Goal: Task Accomplishment & Management: Use online tool/utility

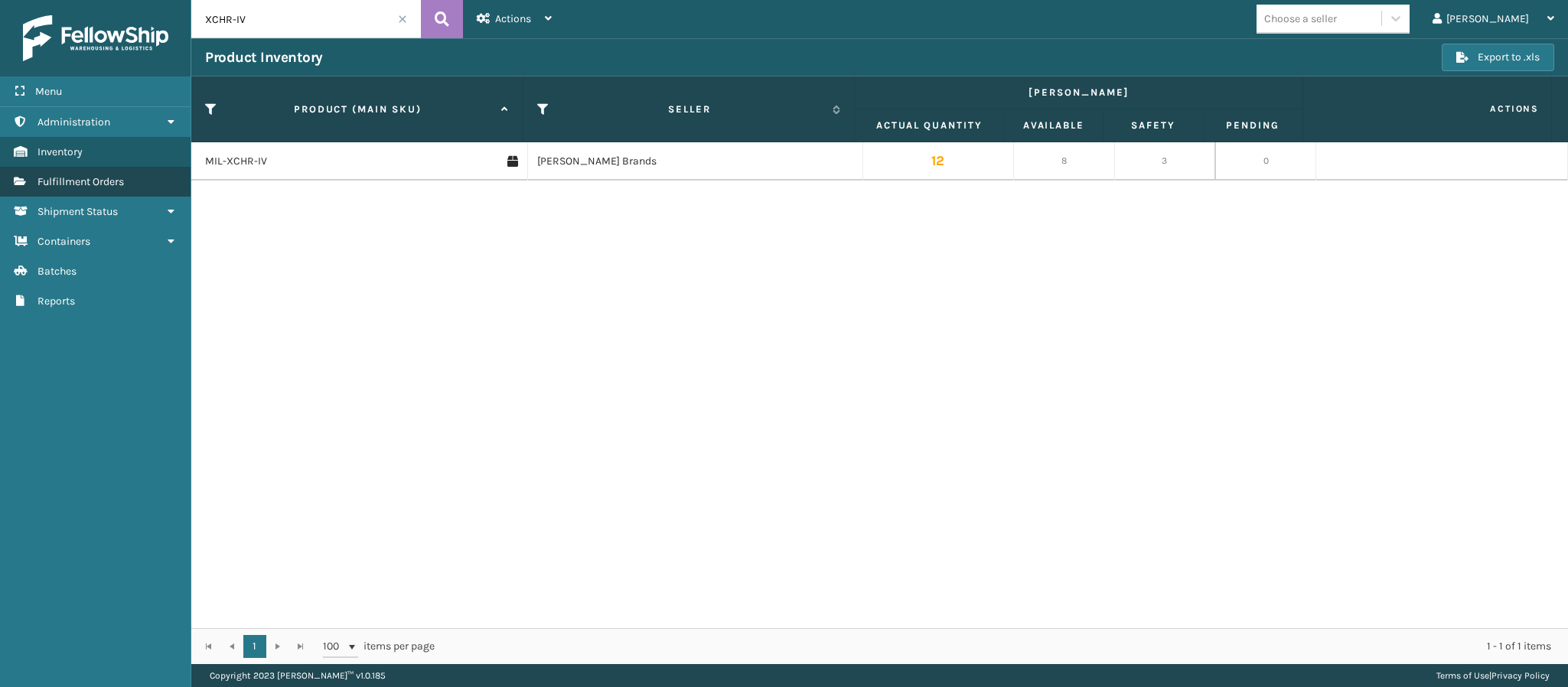
click at [102, 175] on span "Fulfillment Orders" at bounding box center [81, 181] width 87 height 13
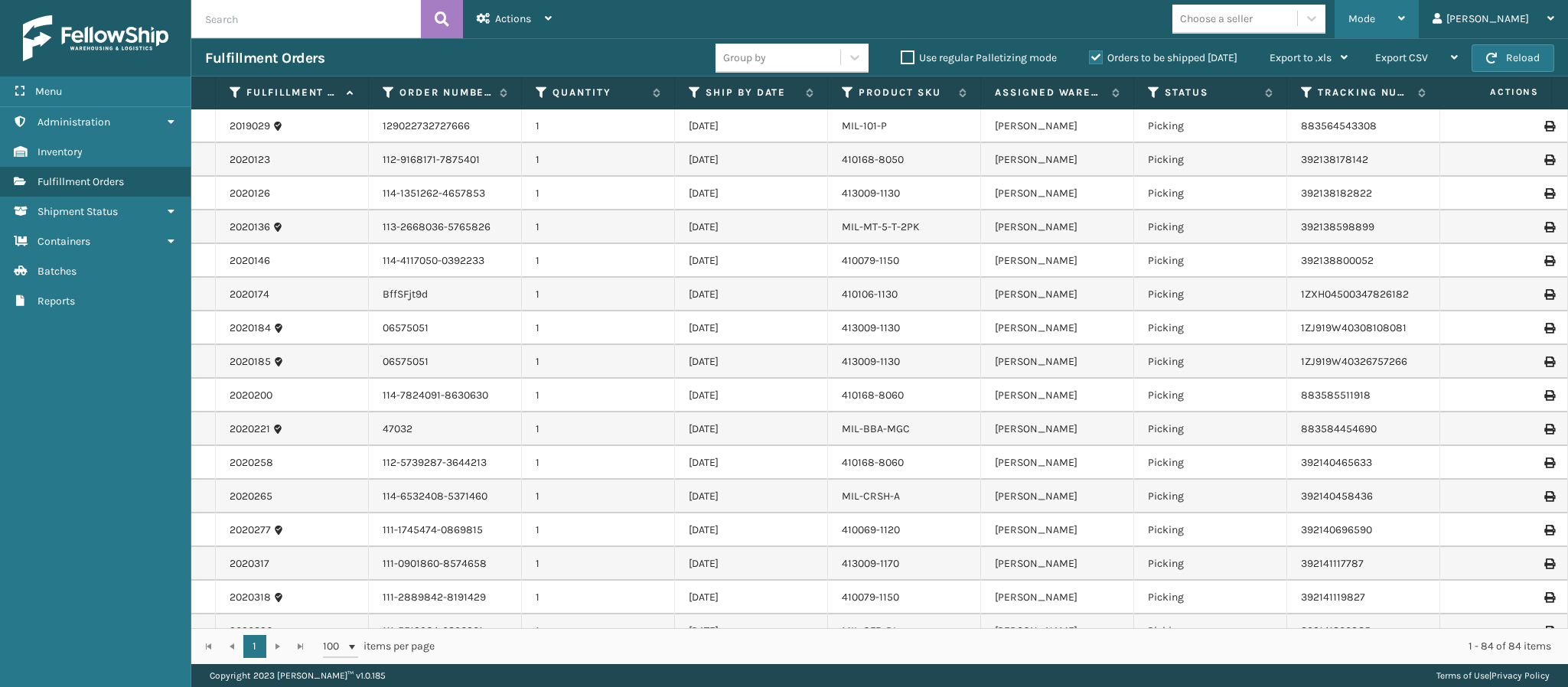
click at [1405, 24] on div "Mode" at bounding box center [1376, 19] width 57 height 38
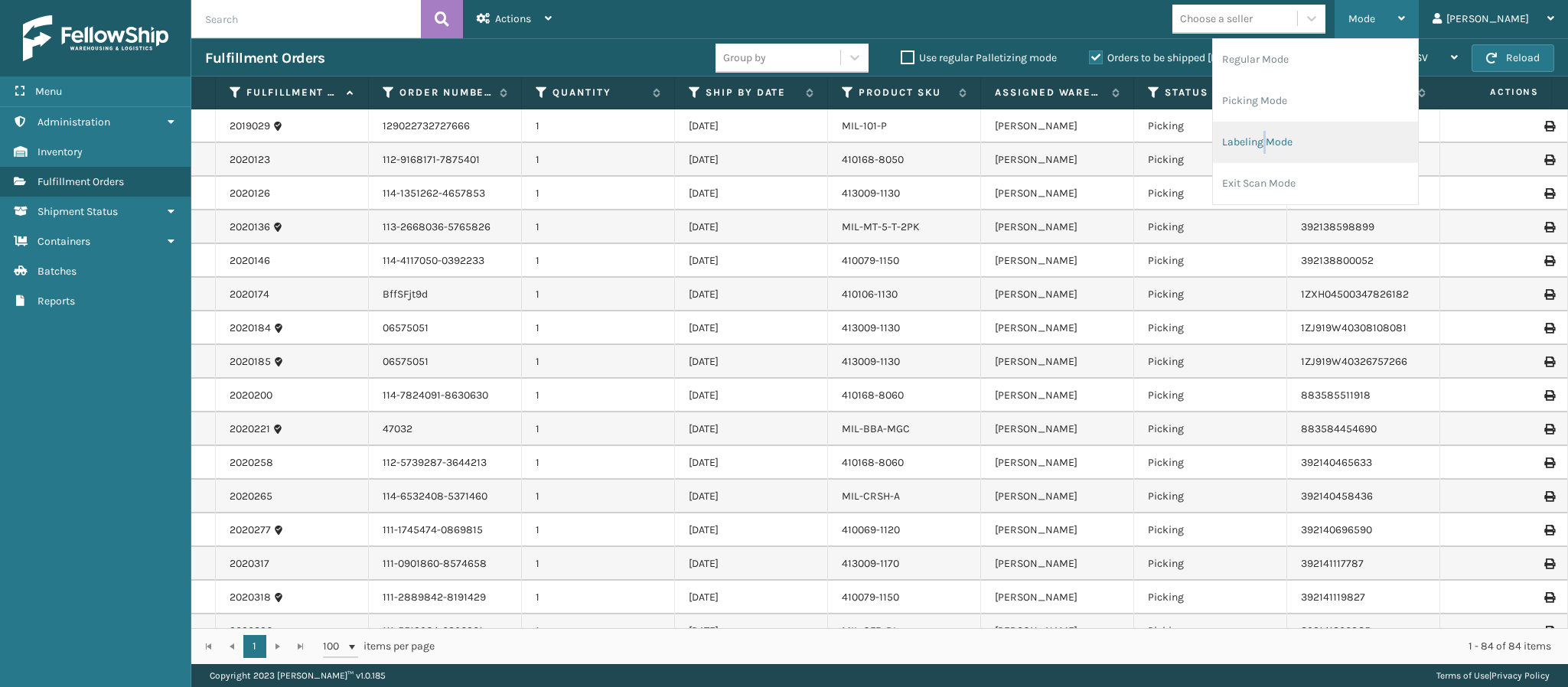
click at [1308, 134] on li "Labeling Mode" at bounding box center [1315, 143] width 205 height 42
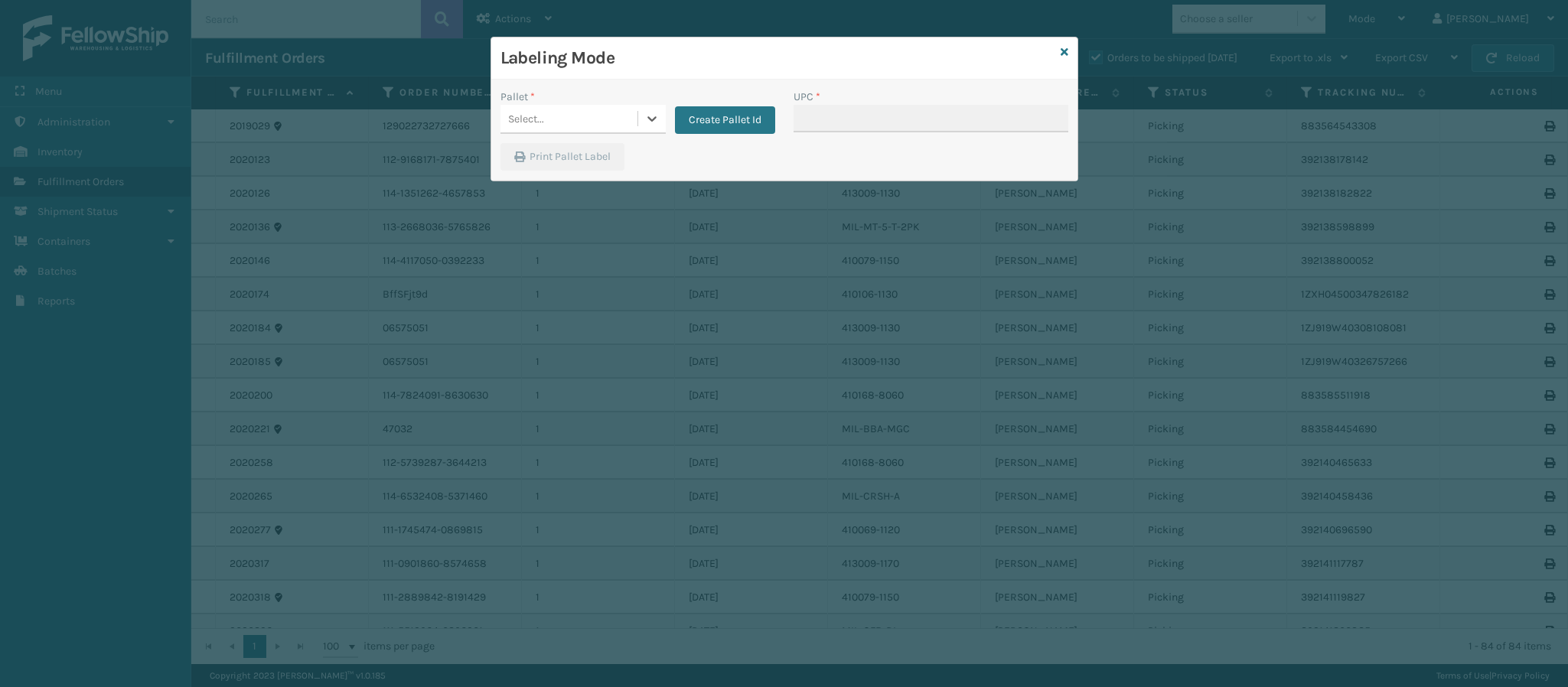
click at [597, 115] on div "Select..." at bounding box center [569, 119] width 137 height 25
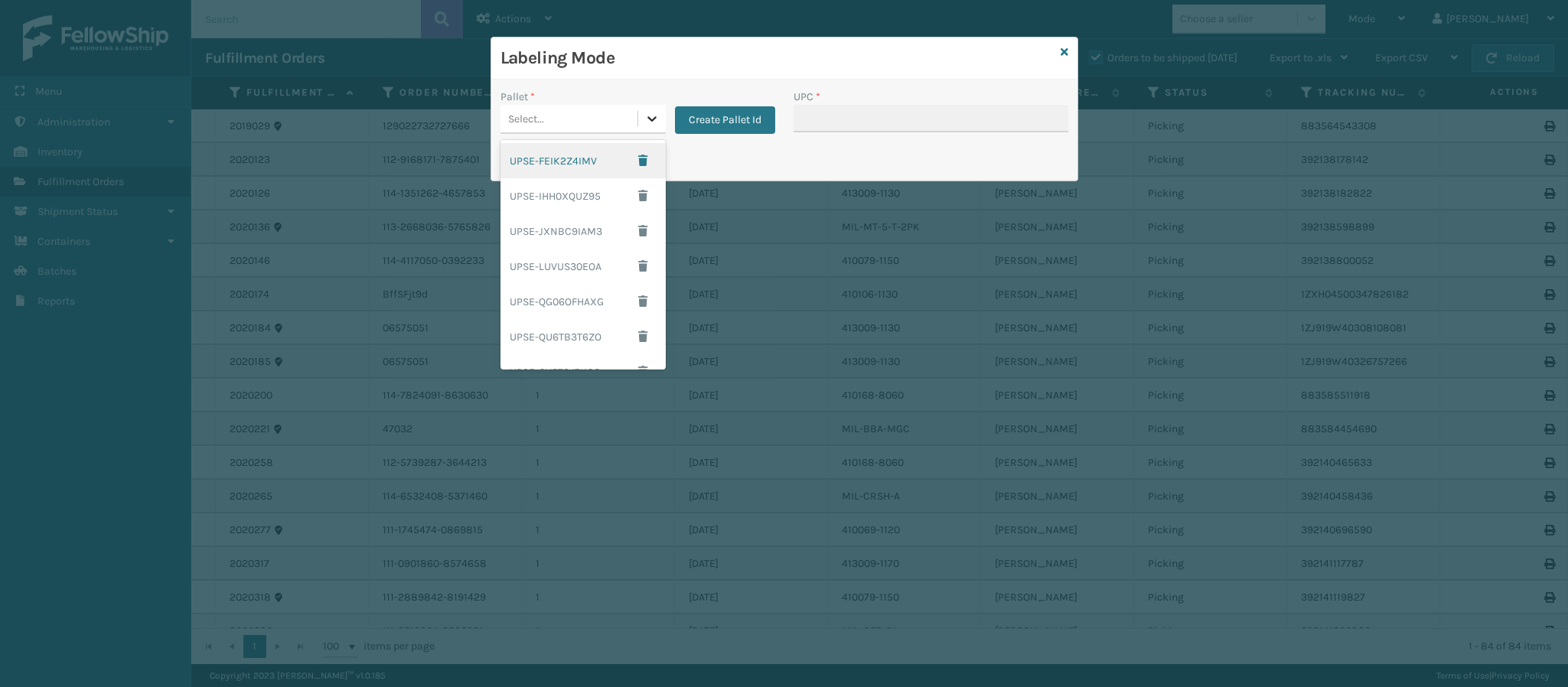
click at [645, 125] on icon at bounding box center [651, 118] width 15 height 15
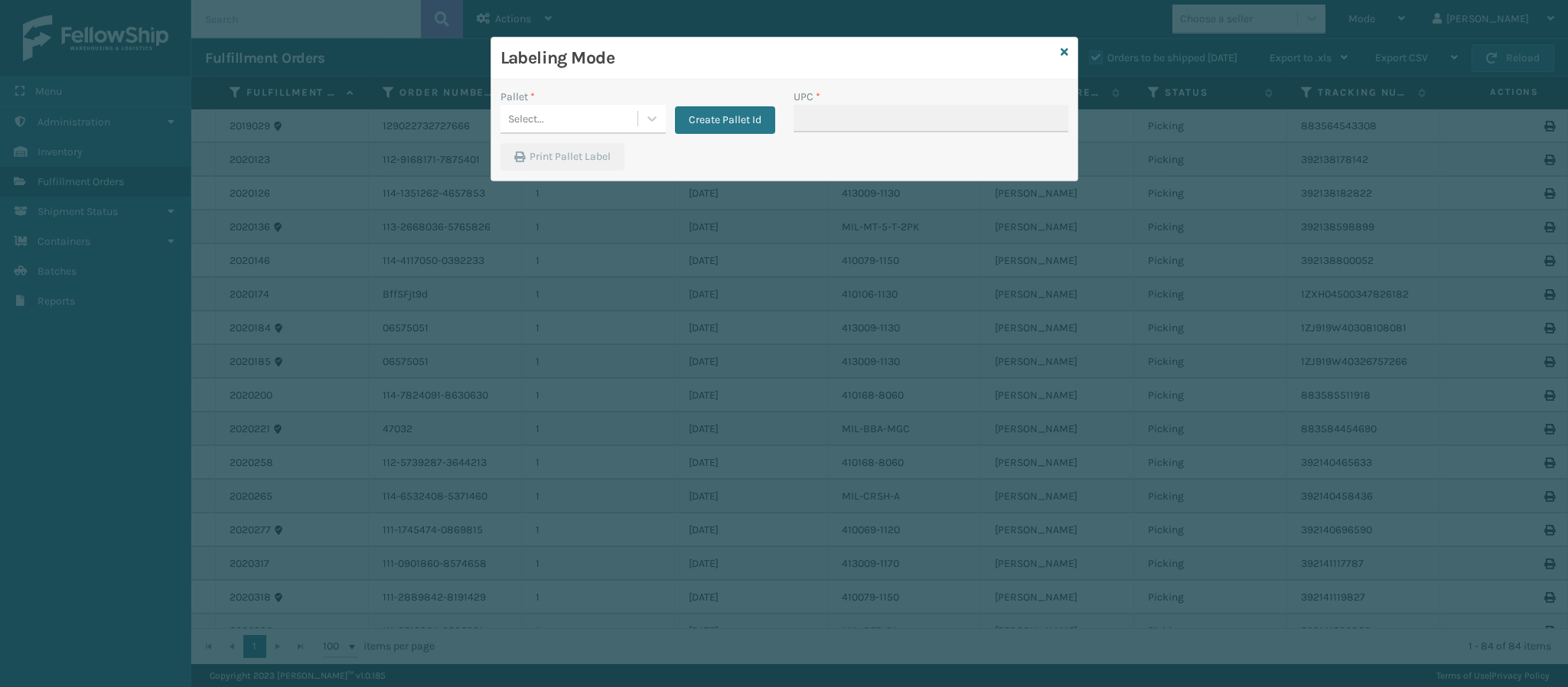
click at [753, 155] on div "Print Pallet Label" at bounding box center [784, 161] width 586 height 37
click at [624, 128] on div "Select..." at bounding box center [569, 119] width 137 height 25
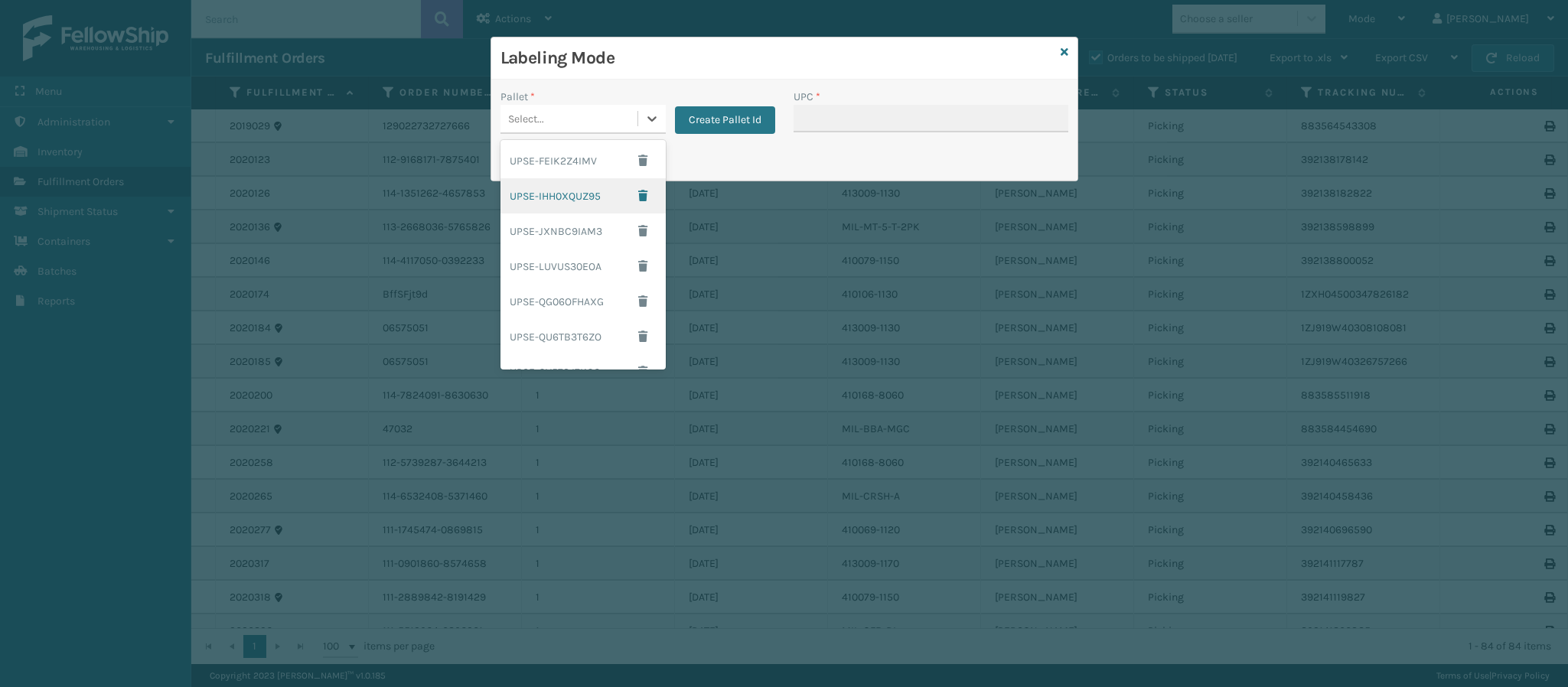
scroll to position [163, 0]
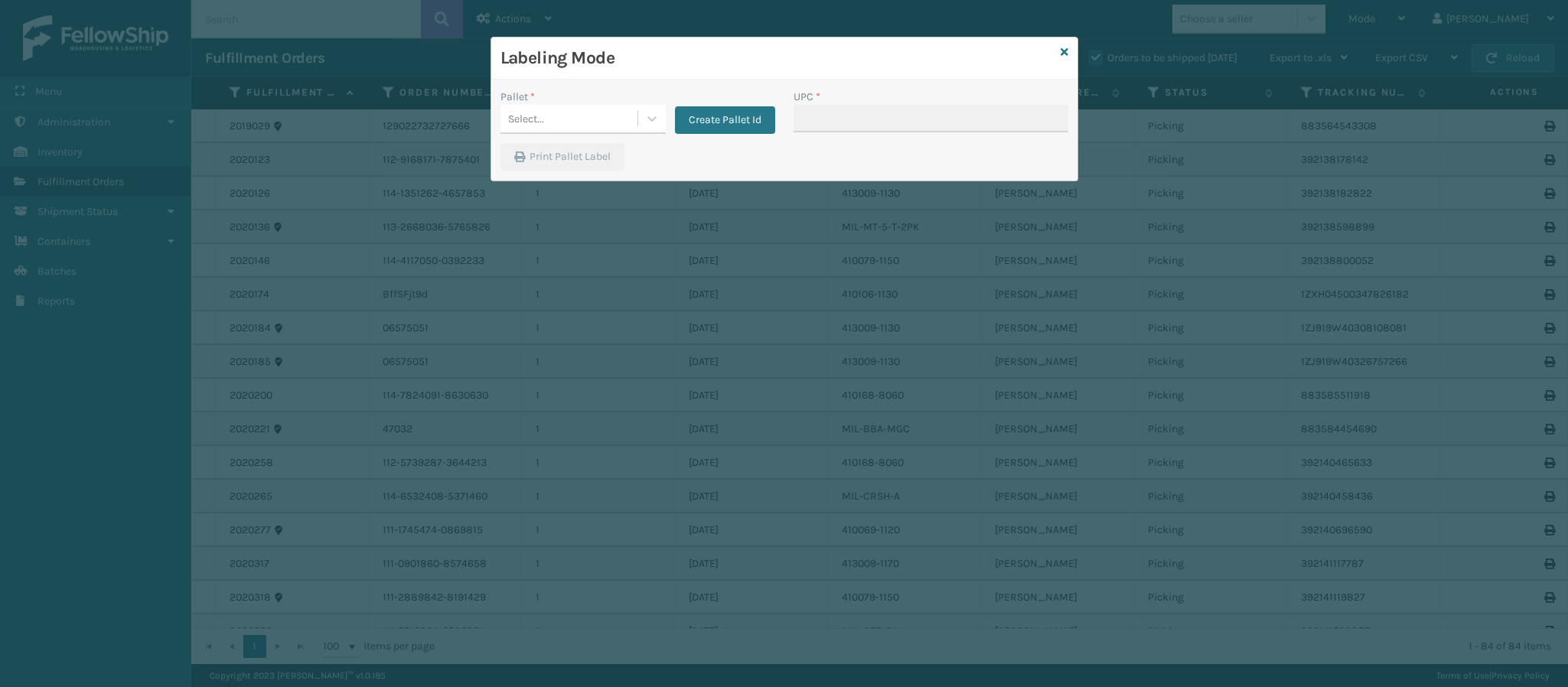
click at [705, 65] on h3 "Labeling Mode" at bounding box center [777, 58] width 554 height 23
click at [714, 120] on button "Create Pallet Id" at bounding box center [724, 120] width 100 height 27
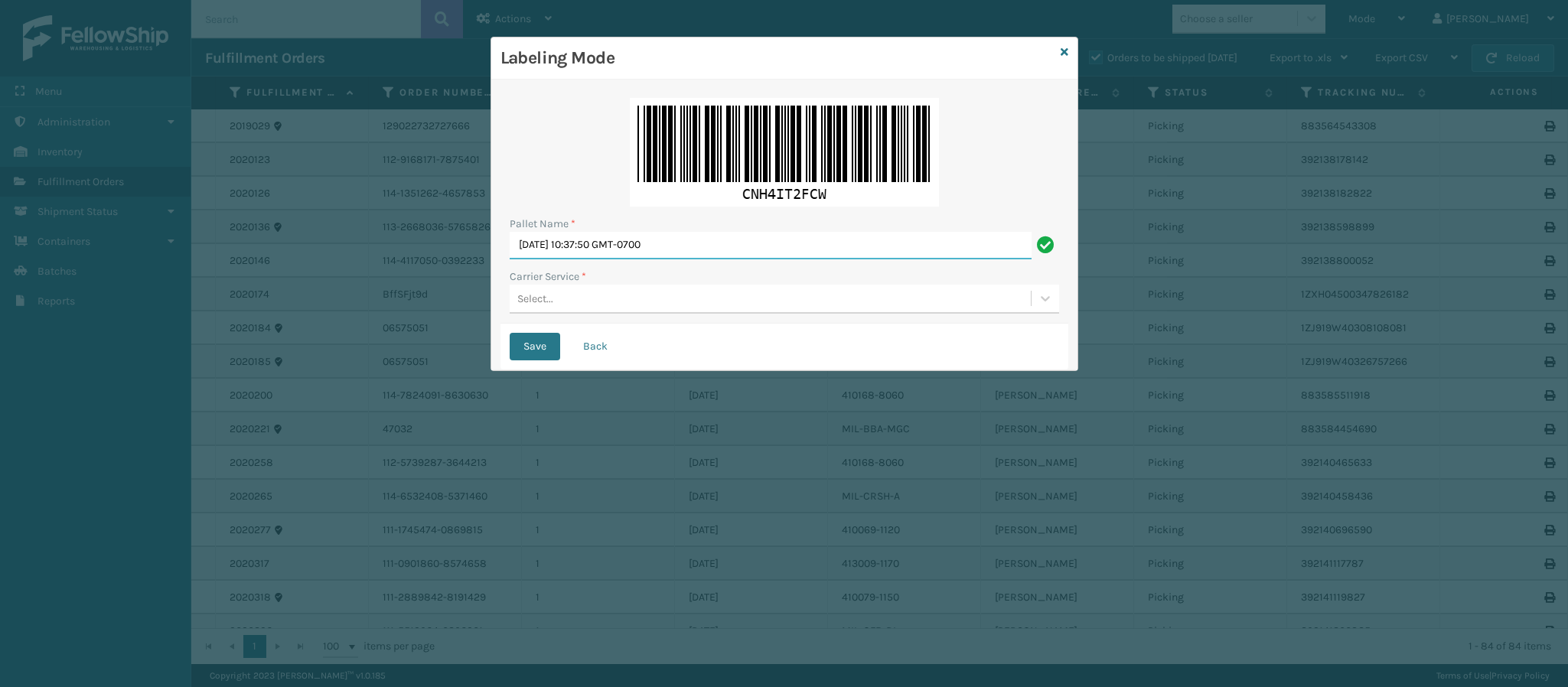
click at [721, 243] on input "[DATE] 10:37:50 GMT-0700" at bounding box center [770, 245] width 522 height 27
type input "F"
click at [695, 299] on div "Select..." at bounding box center [770, 298] width 521 height 25
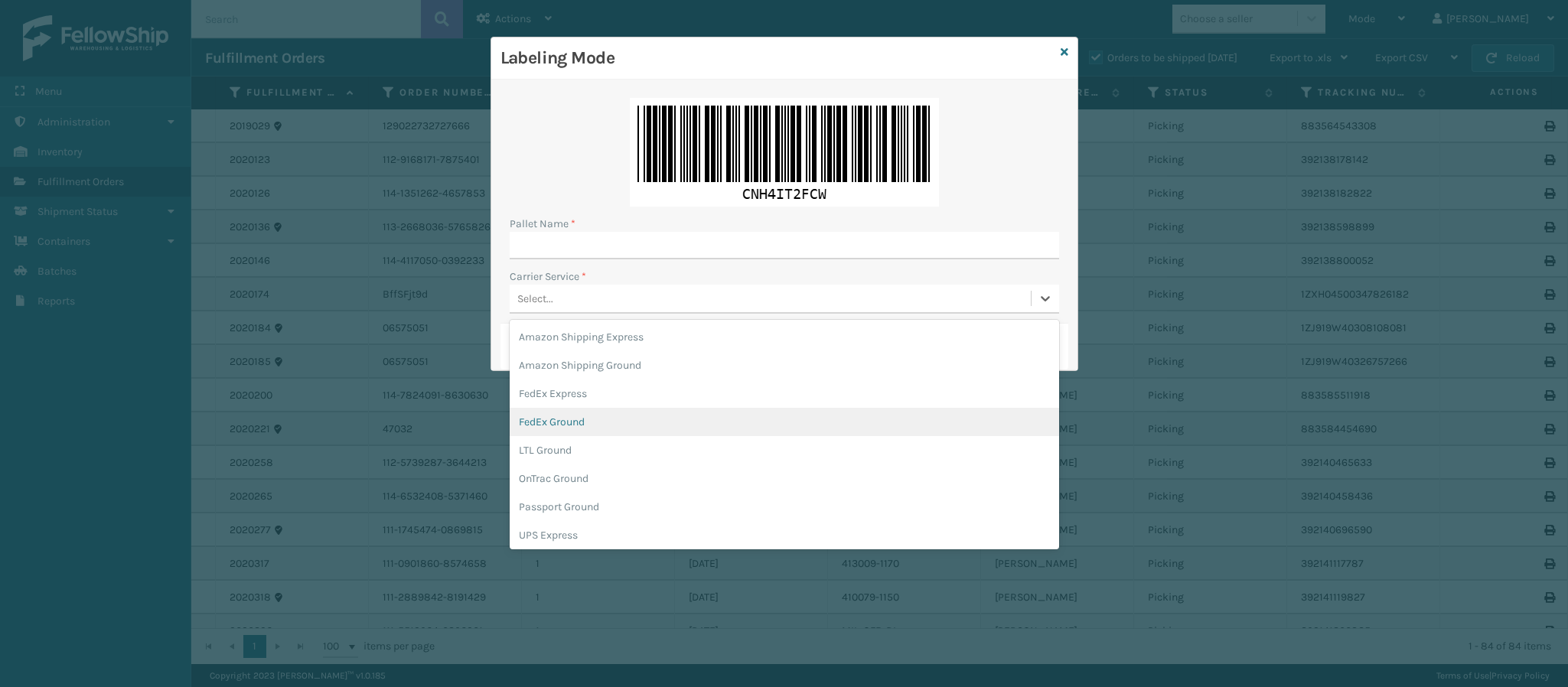
click at [643, 427] on div "FedEx Ground" at bounding box center [784, 421] width 549 height 28
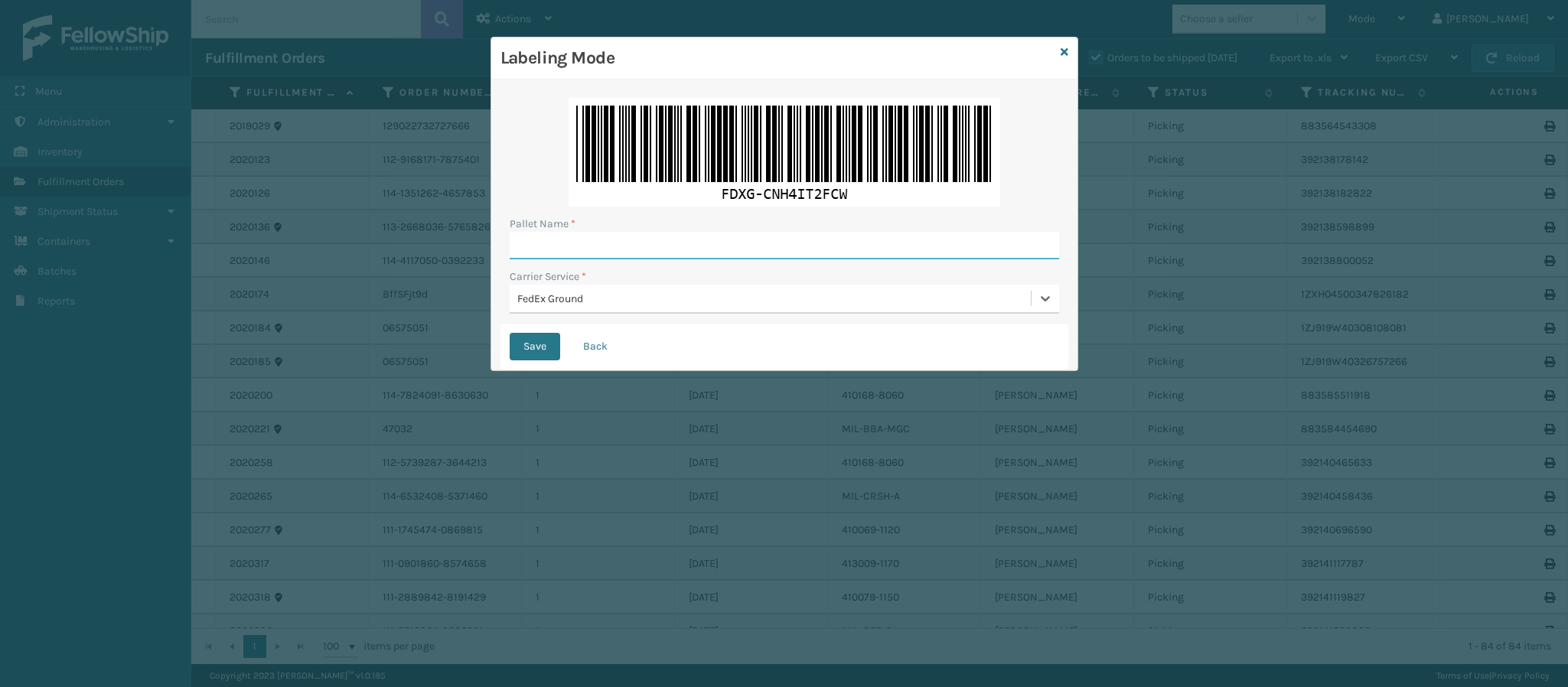
click at [756, 241] on input "Pallet Name *" at bounding box center [784, 245] width 549 height 27
type input "T565713"
click at [509, 333] on button "Save" at bounding box center [534, 346] width 51 height 27
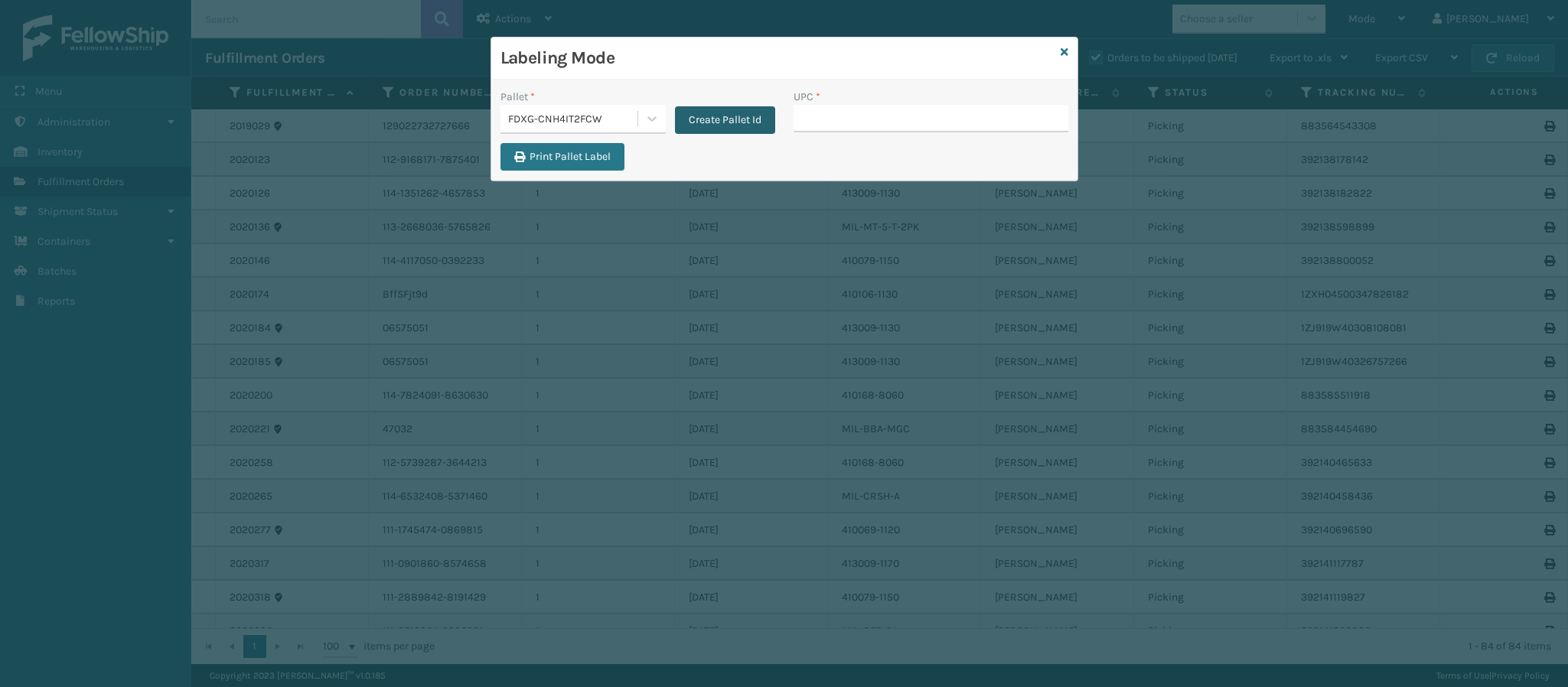
click at [717, 126] on button "Create Pallet Id" at bounding box center [724, 120] width 100 height 27
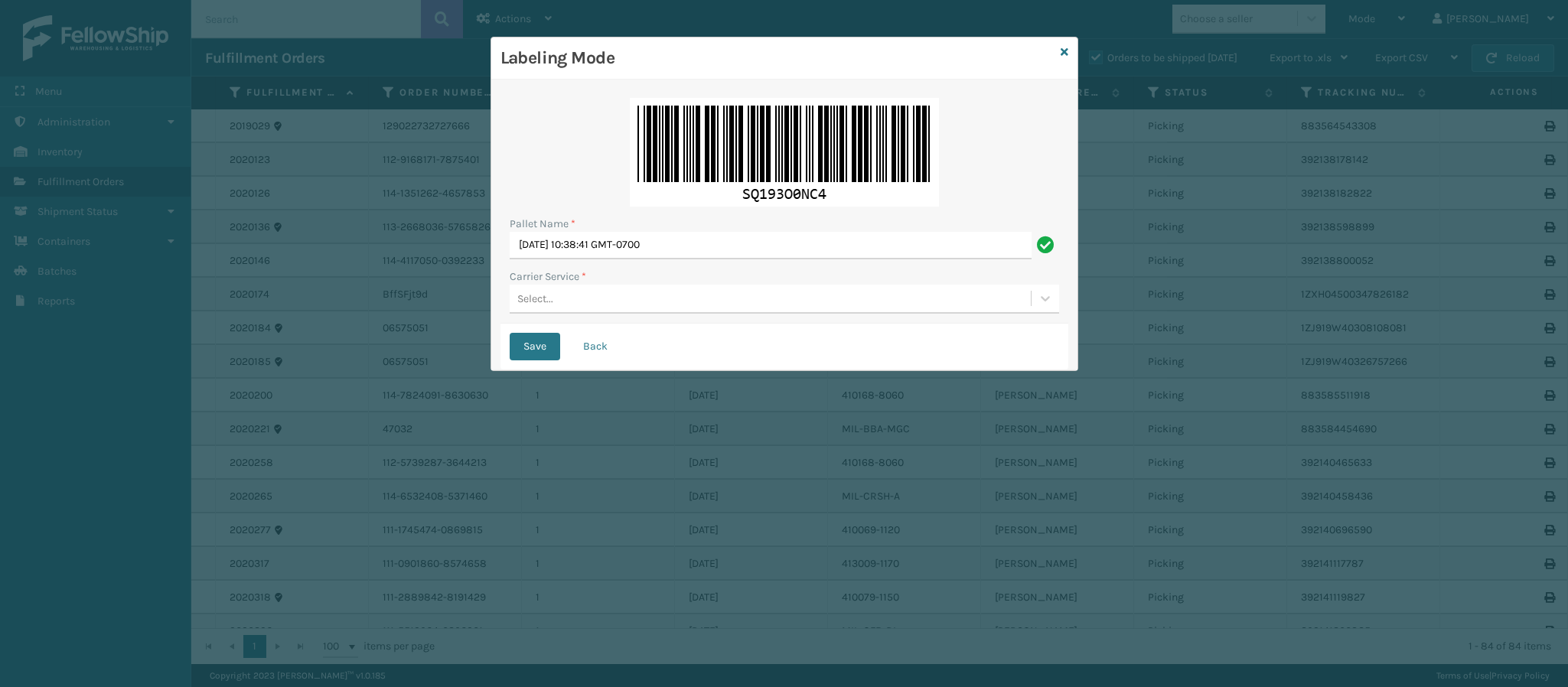
click at [620, 305] on div "Select..." at bounding box center [770, 298] width 521 height 25
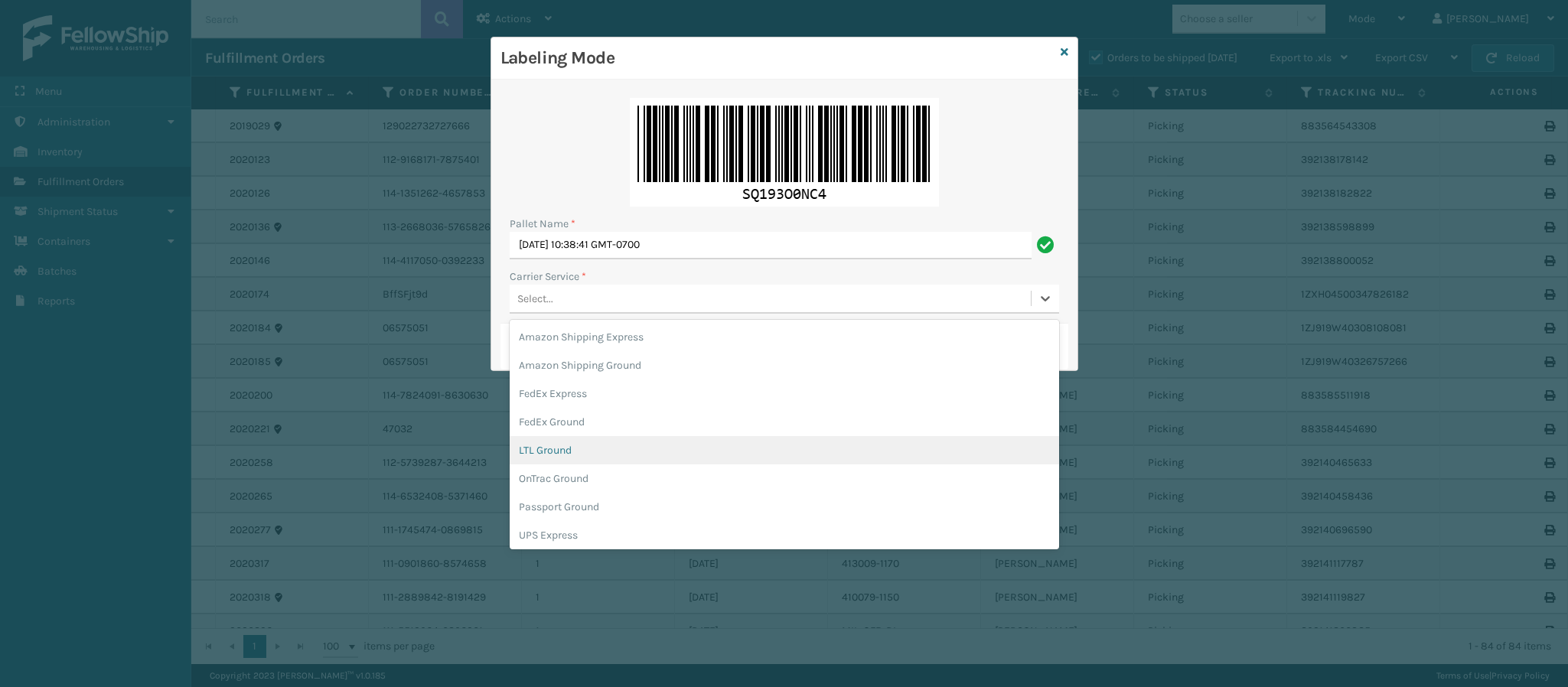
scroll to position [87, 0]
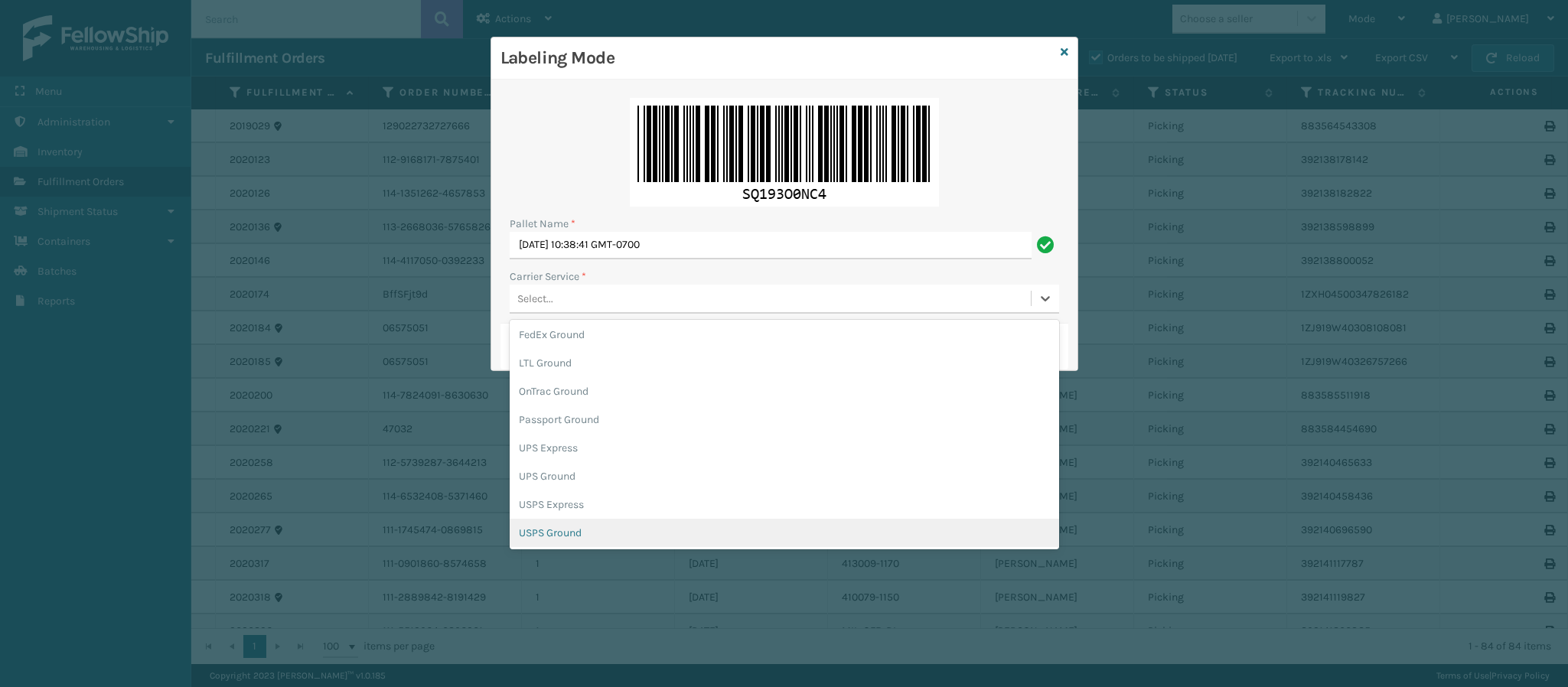
click at [774, 531] on div "USPS Ground" at bounding box center [784, 532] width 549 height 28
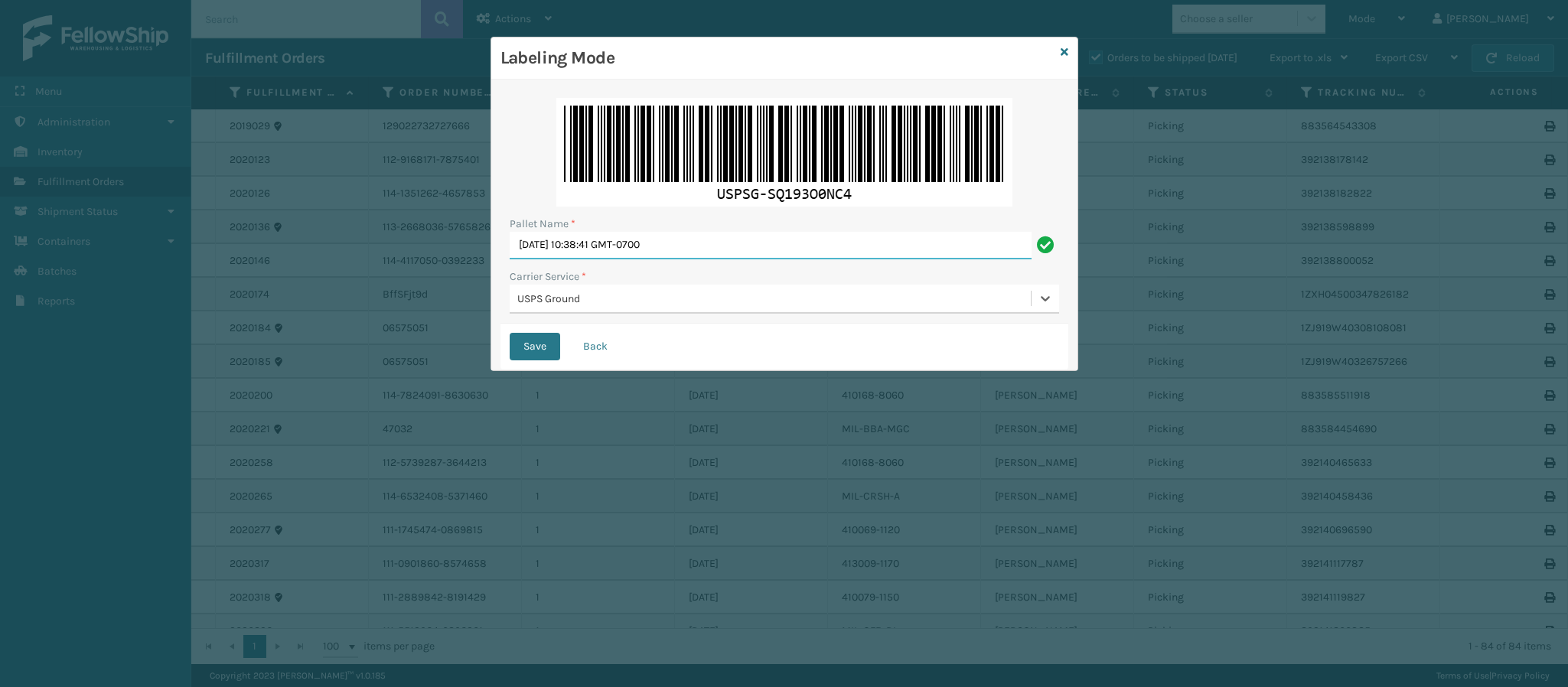
click at [816, 239] on input "[DATE] 10:38:41 GMT-0700" at bounding box center [770, 245] width 522 height 27
type input "F"
type input "UPST3755224"
click at [509, 333] on button "Save" at bounding box center [534, 346] width 51 height 27
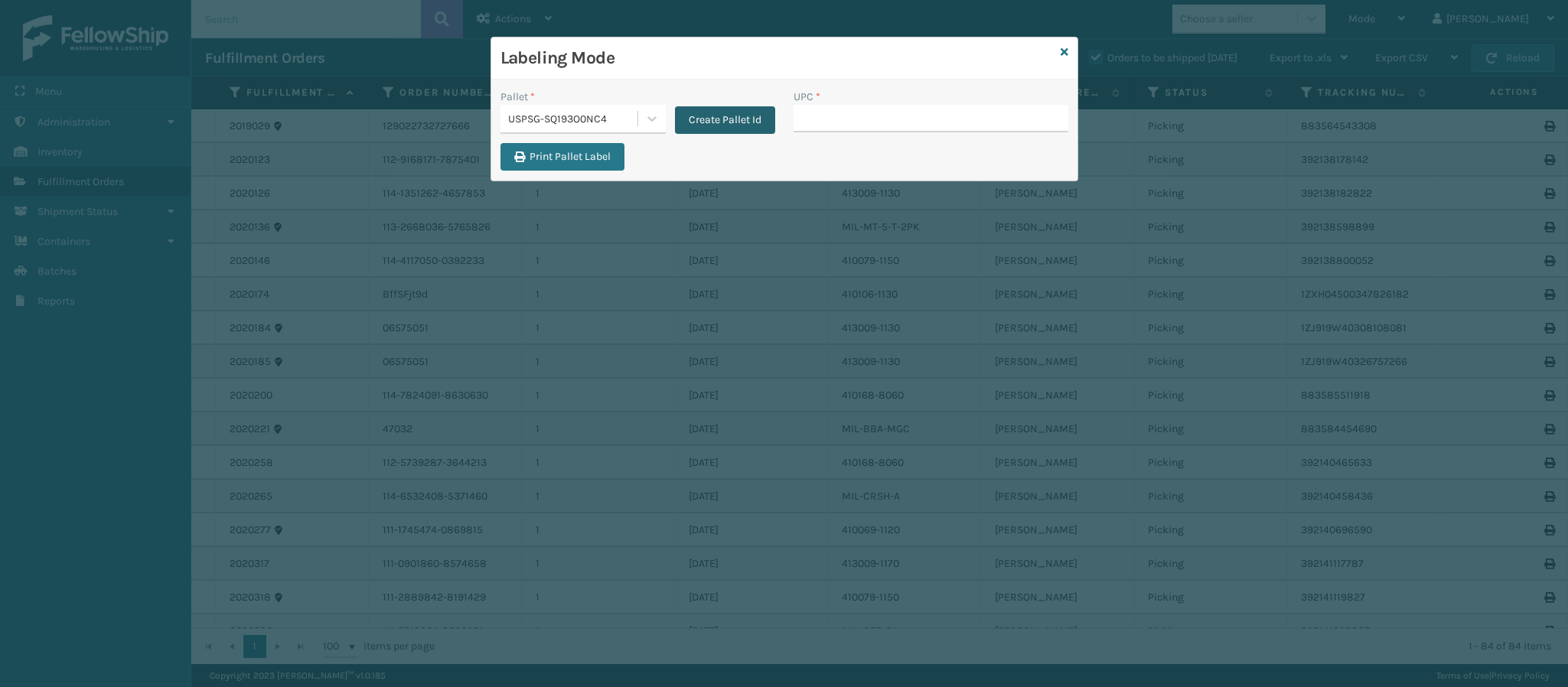
click at [735, 118] on button "Create Pallet Id" at bounding box center [724, 120] width 100 height 27
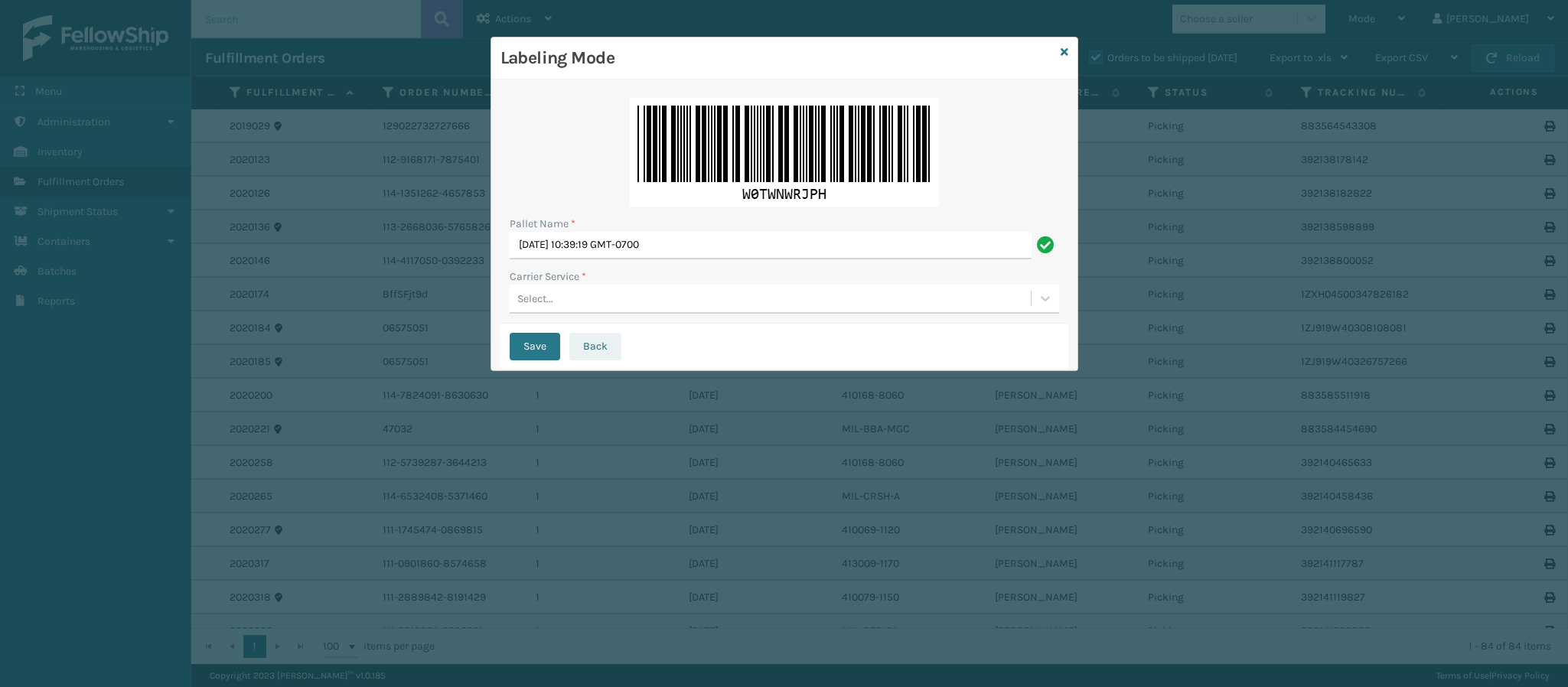
click at [589, 341] on button "Back" at bounding box center [595, 346] width 52 height 27
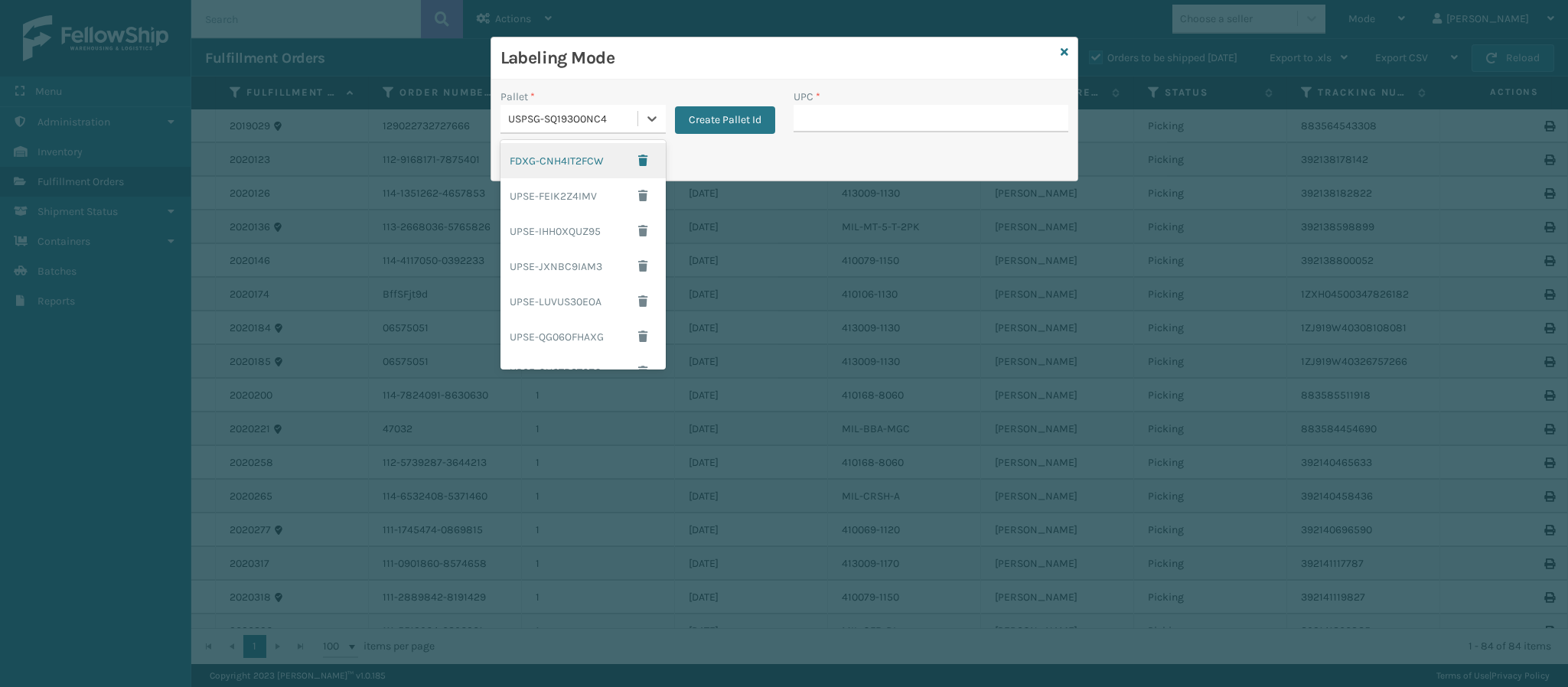
click at [610, 124] on div "USPSG-SQ193O0NC4" at bounding box center [573, 119] width 131 height 16
click at [638, 351] on span "button" at bounding box center [642, 350] width 9 height 10
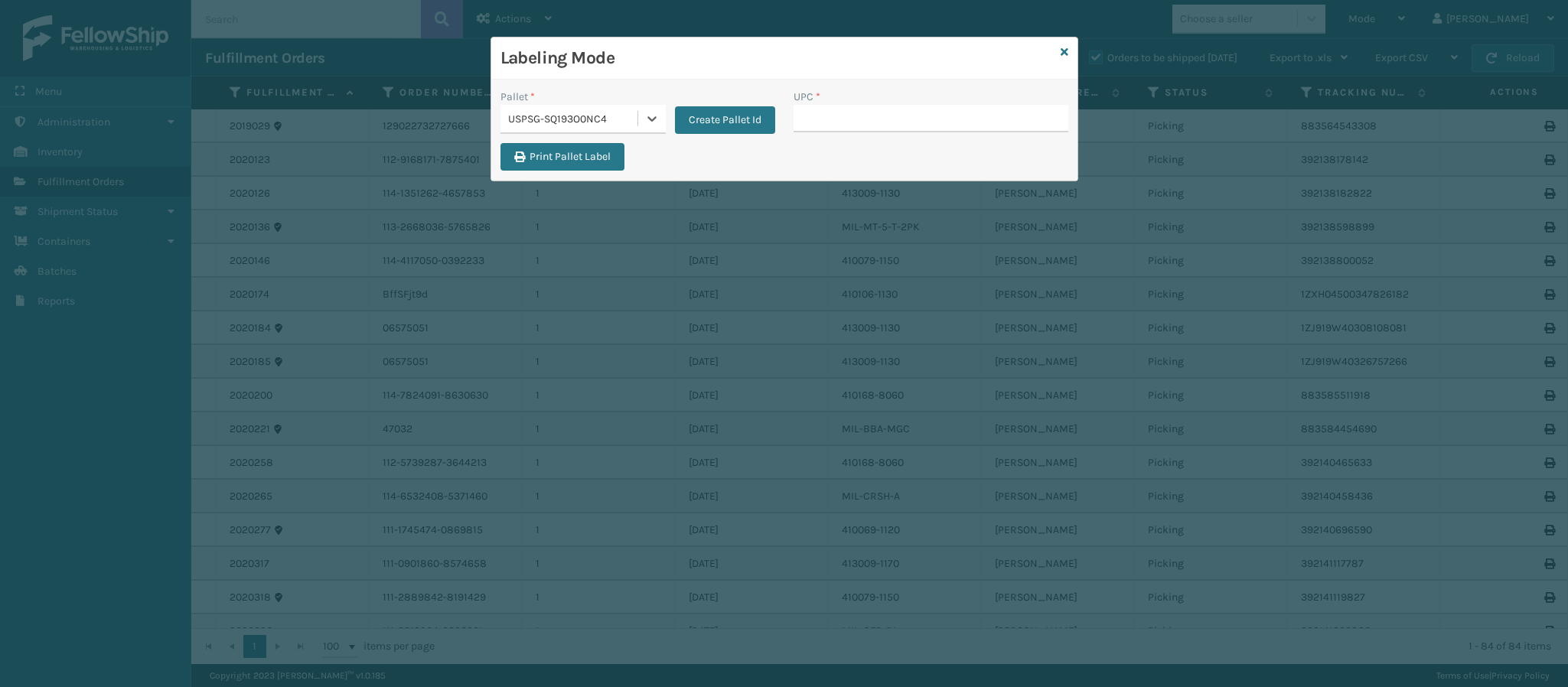
click at [624, 115] on div "USPSG-SQ193O0NC4" at bounding box center [573, 119] width 131 height 16
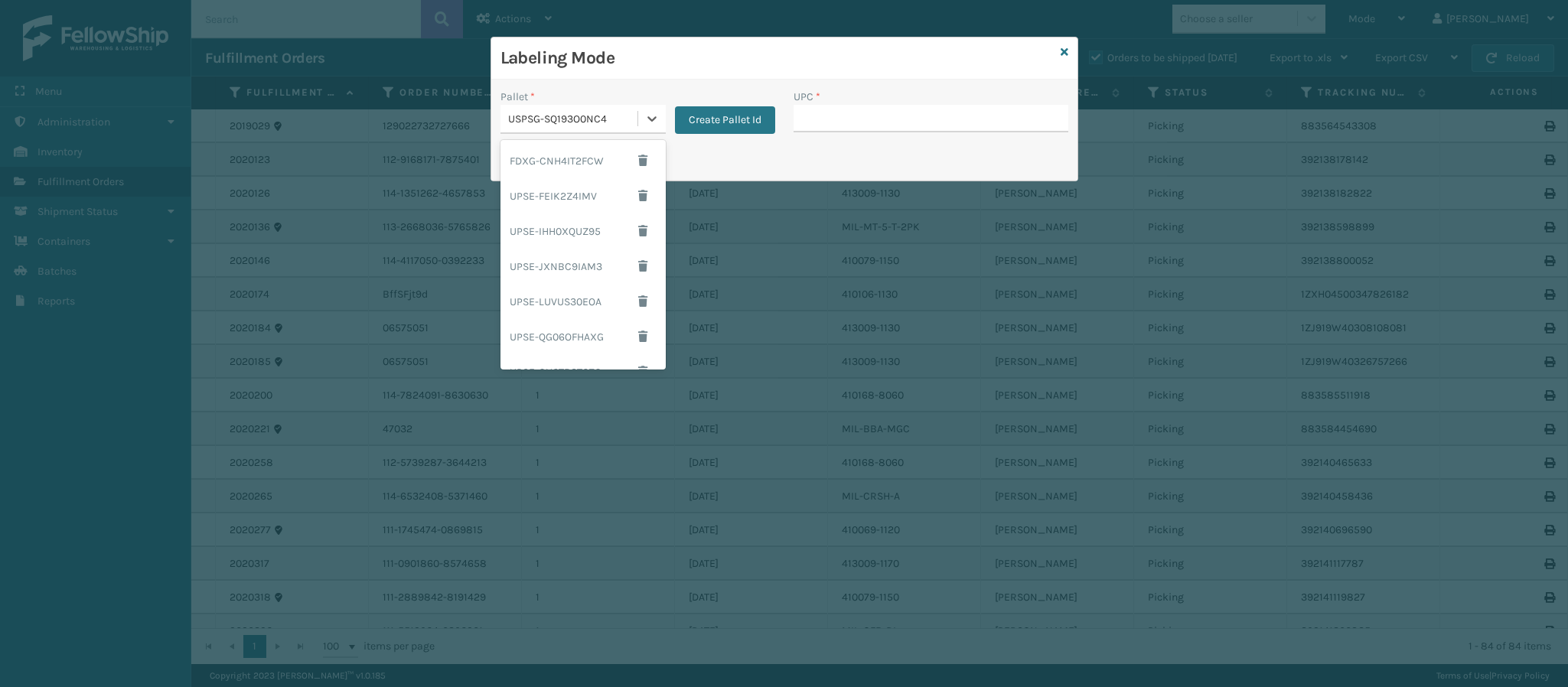
scroll to position [234, 0]
click at [638, 352] on span "button" at bounding box center [642, 348] width 9 height 10
click at [644, 117] on icon at bounding box center [651, 118] width 15 height 15
click at [638, 354] on span "button" at bounding box center [642, 348] width 9 height 10
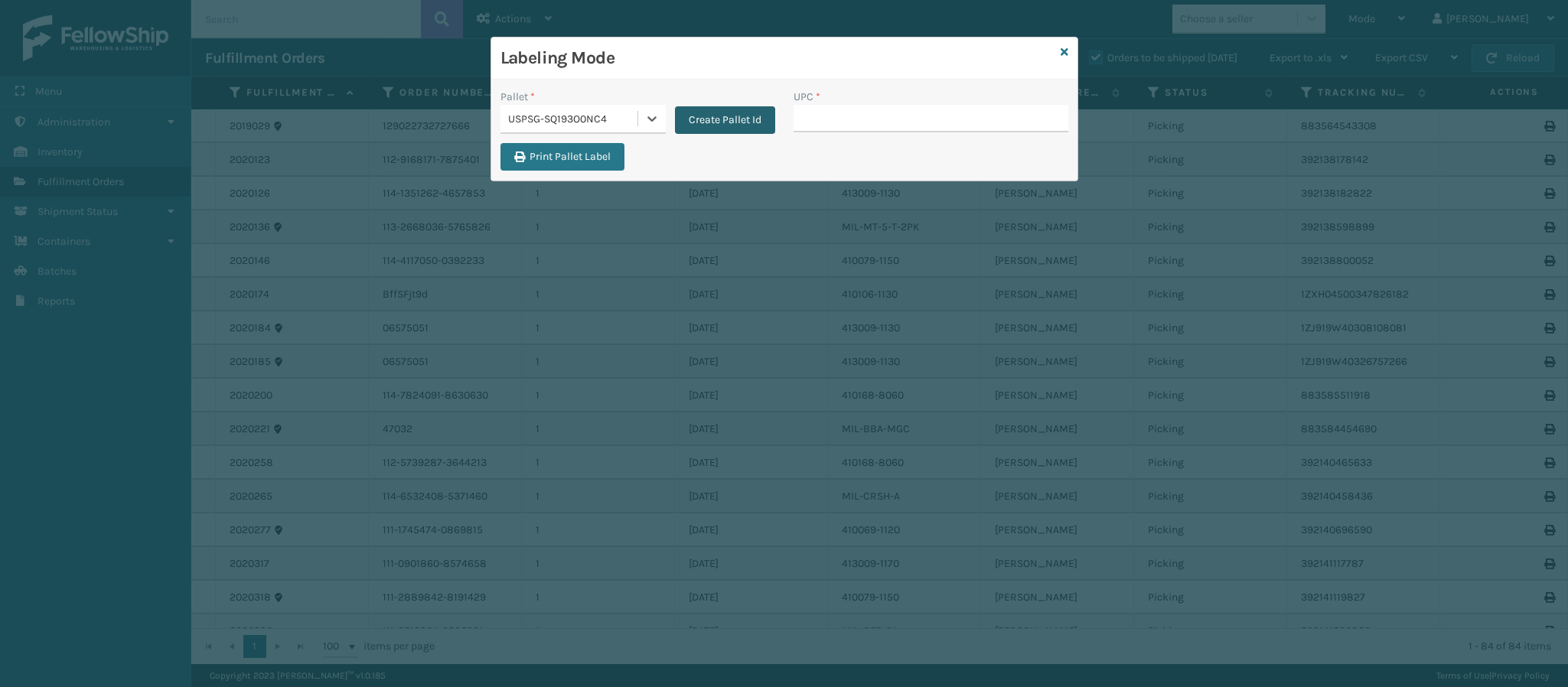
click at [716, 117] on button "Create Pallet Id" at bounding box center [724, 120] width 100 height 27
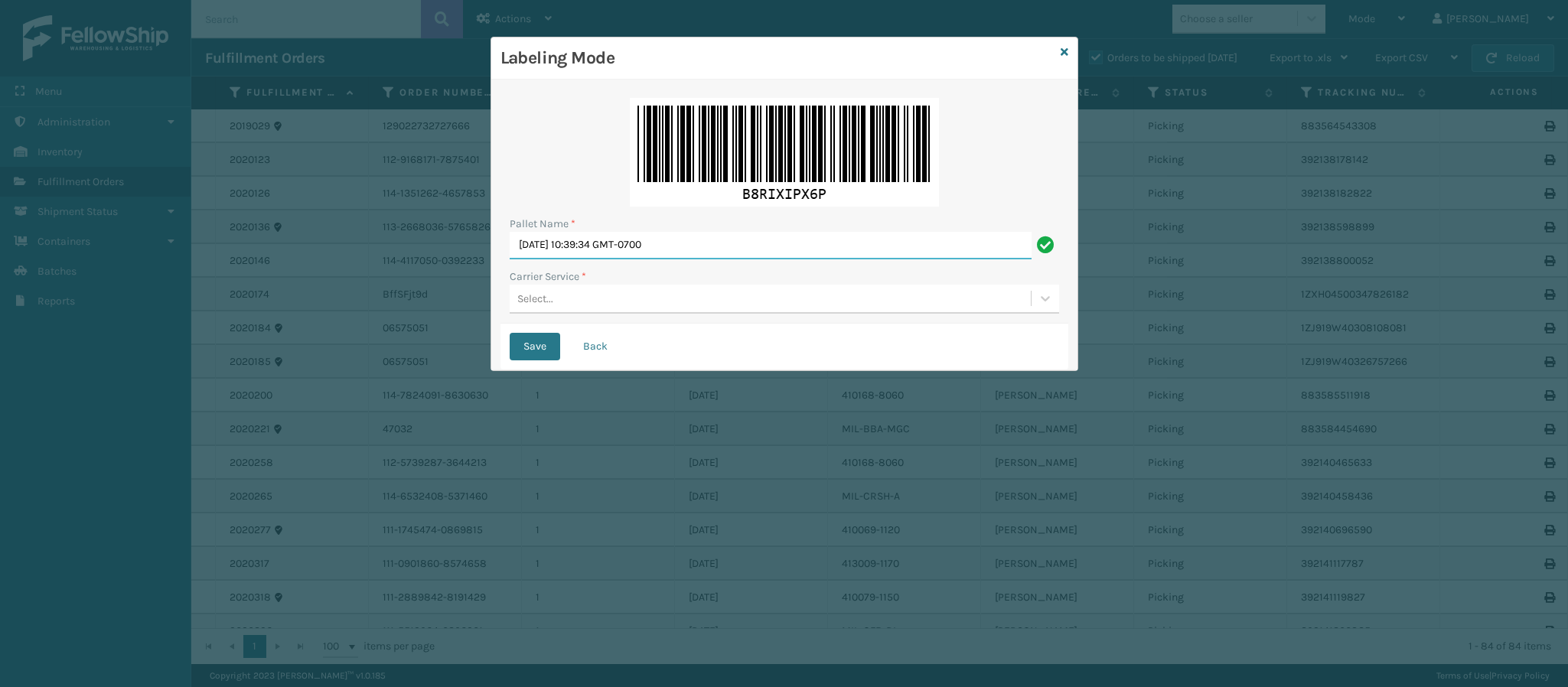
click at [712, 243] on input "[DATE] 10:39:34 GMT-0700" at bounding box center [770, 245] width 522 height 27
type input "F"
click at [675, 299] on div "Select..." at bounding box center [770, 298] width 521 height 25
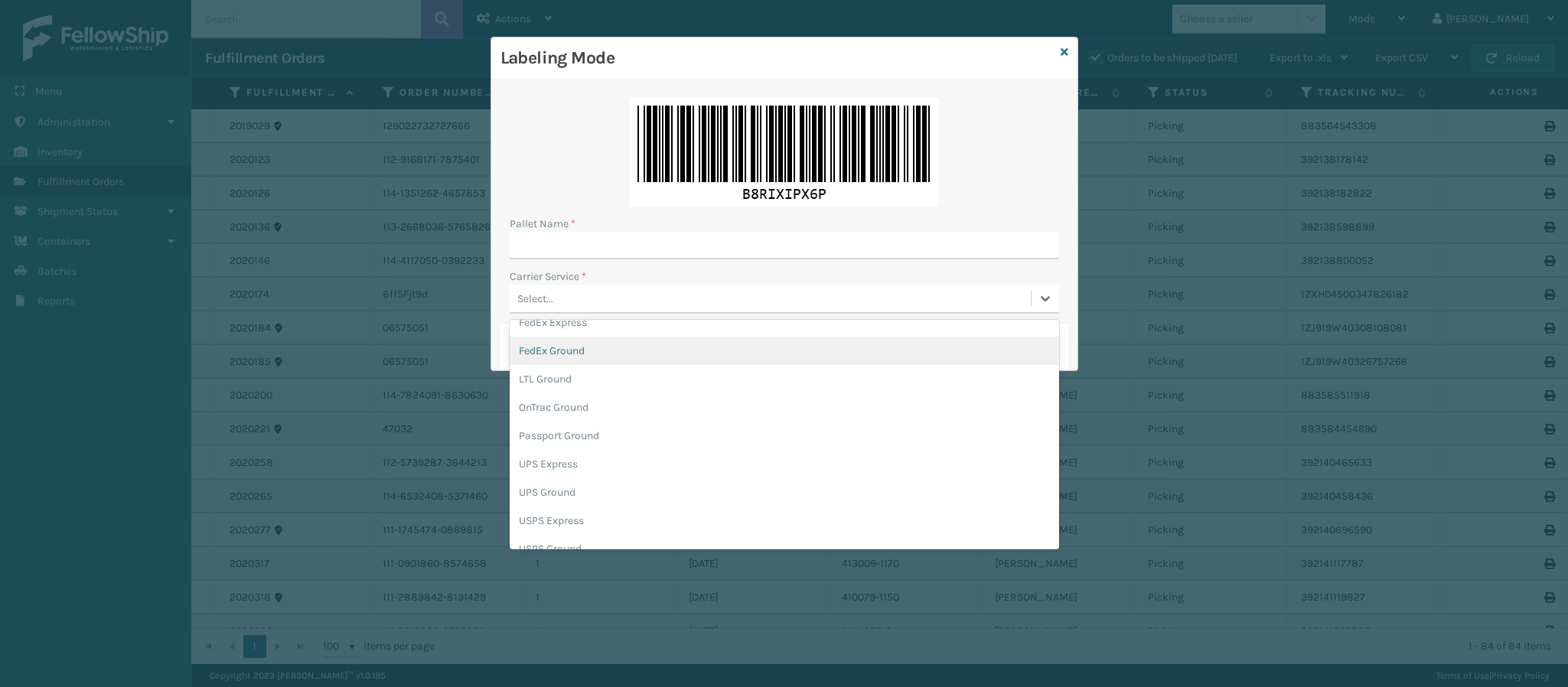
scroll to position [78, 0]
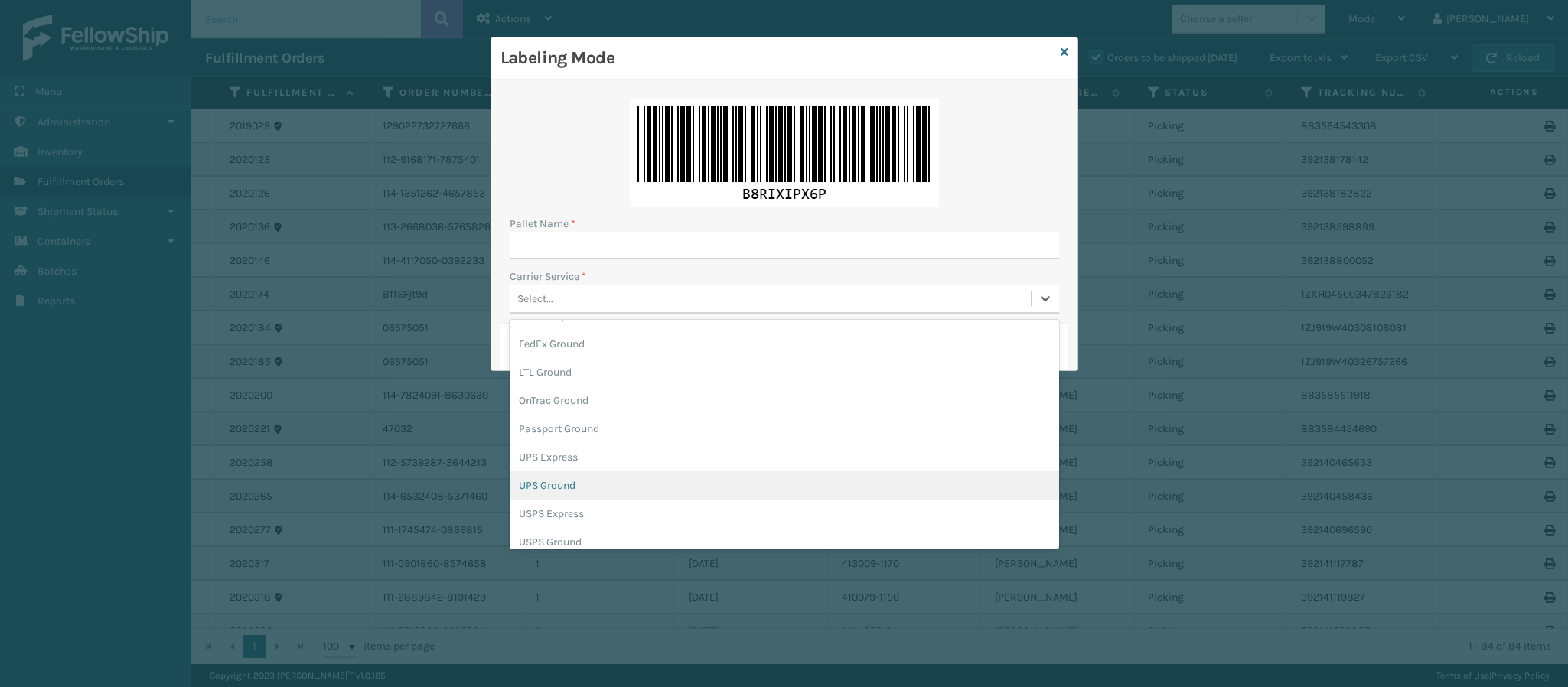
click at [588, 491] on div "UPS Ground" at bounding box center [784, 485] width 549 height 28
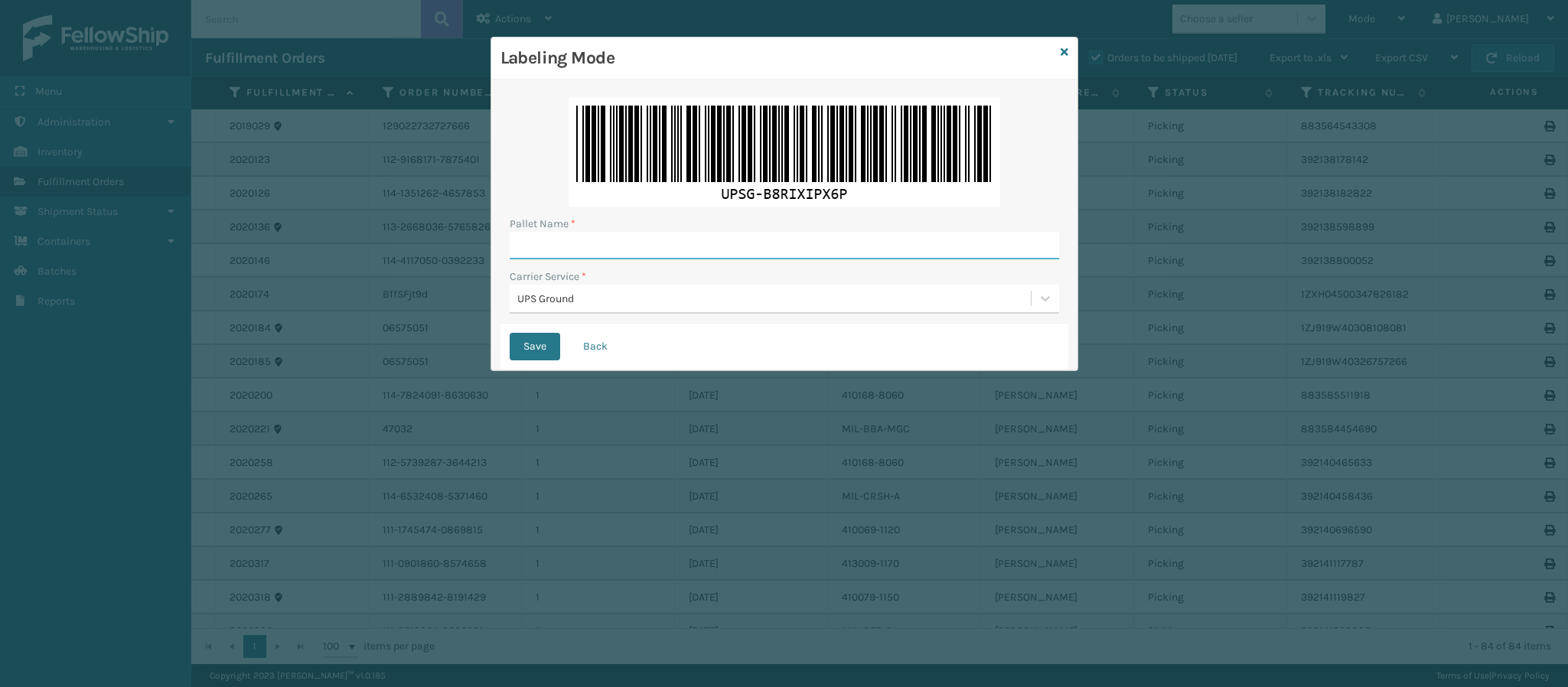
click at [597, 241] on input "Pallet Name *" at bounding box center [784, 245] width 549 height 27
type input "UPST3755224"
click at [509, 333] on button "Save" at bounding box center [534, 346] width 51 height 27
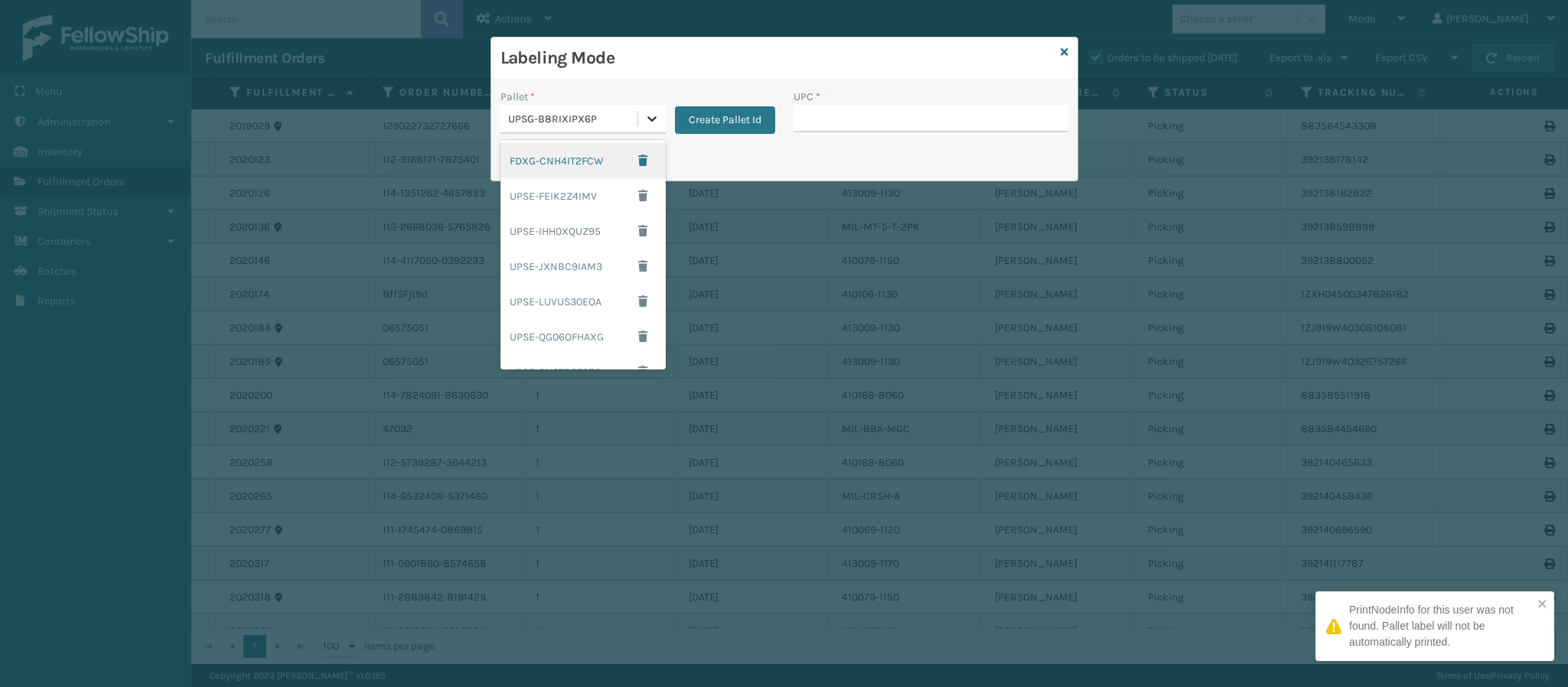
click at [639, 118] on div at bounding box center [652, 119] width 27 height 27
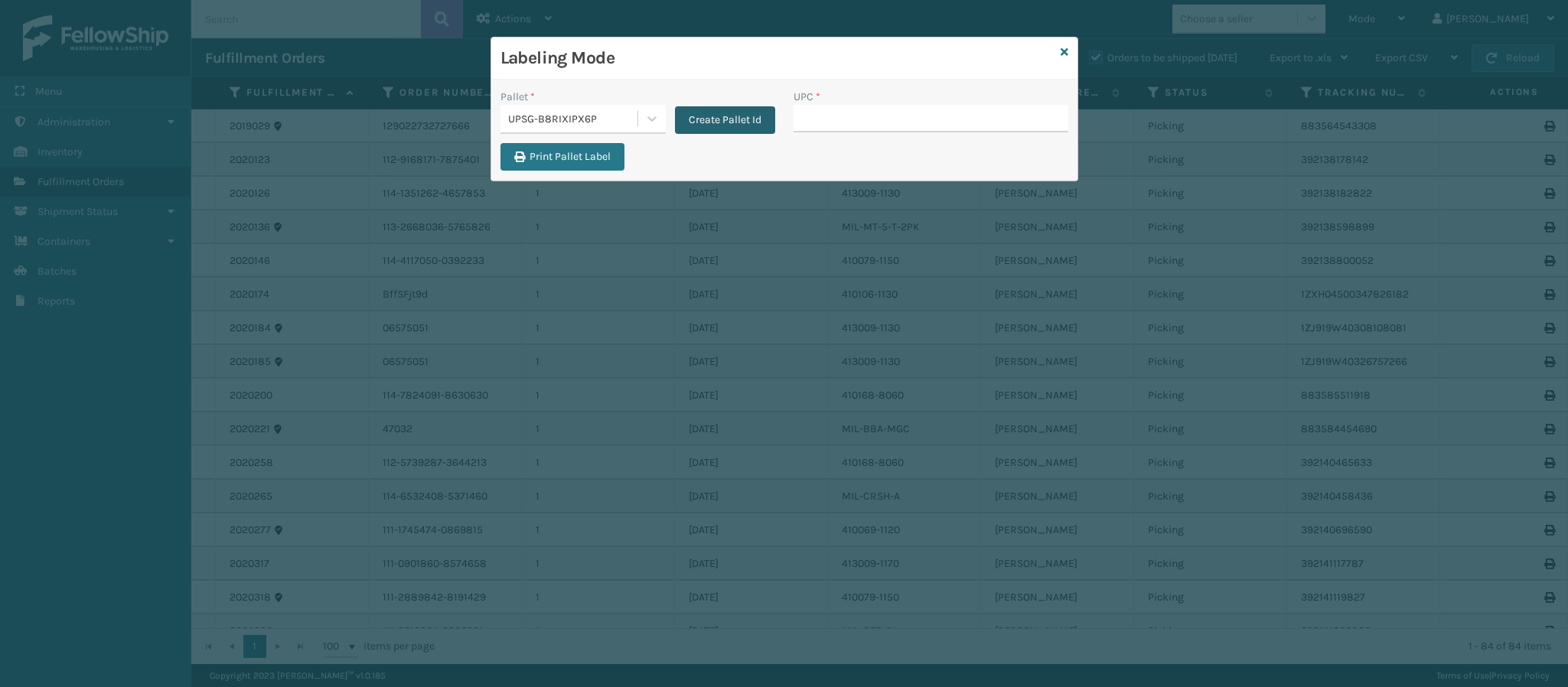
click at [723, 113] on button "Create Pallet Id" at bounding box center [724, 120] width 100 height 27
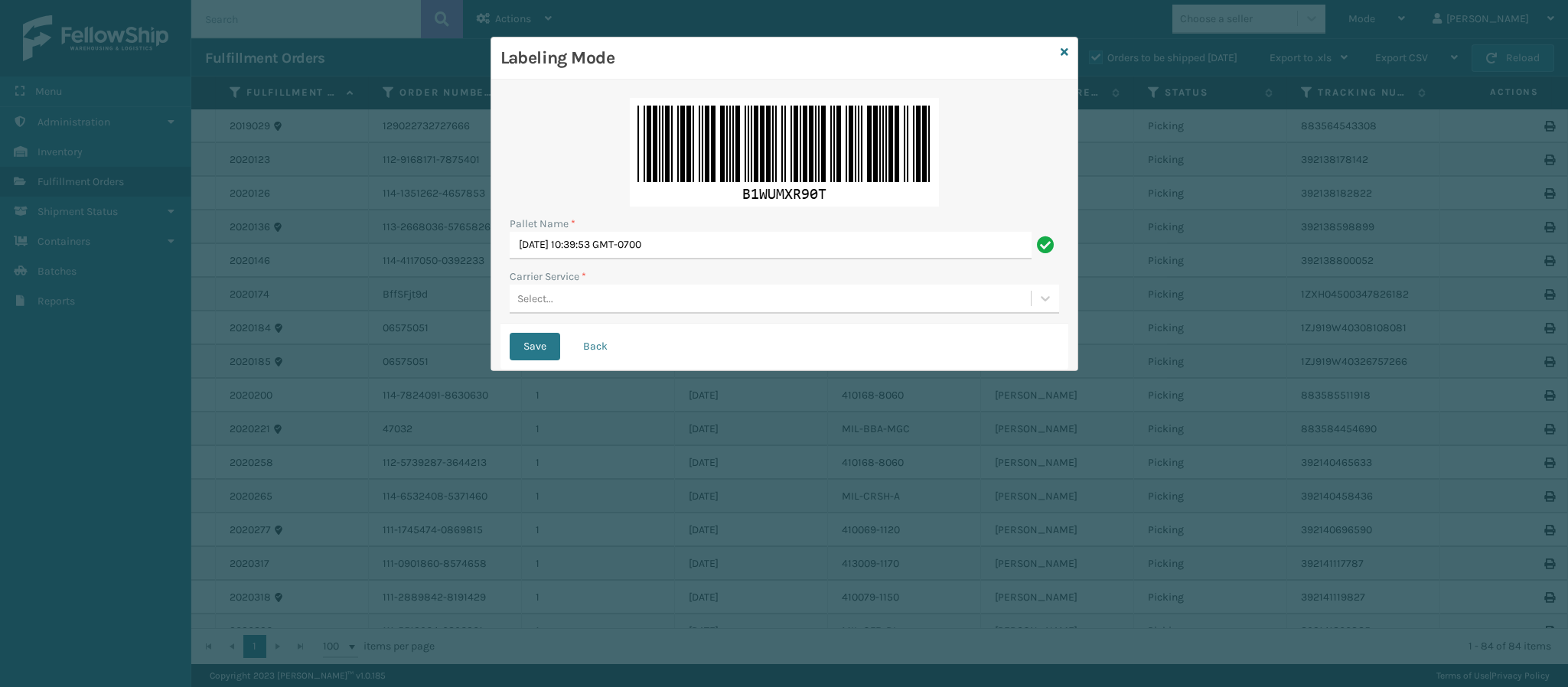
click at [621, 297] on div "Select..." at bounding box center [770, 298] width 521 height 25
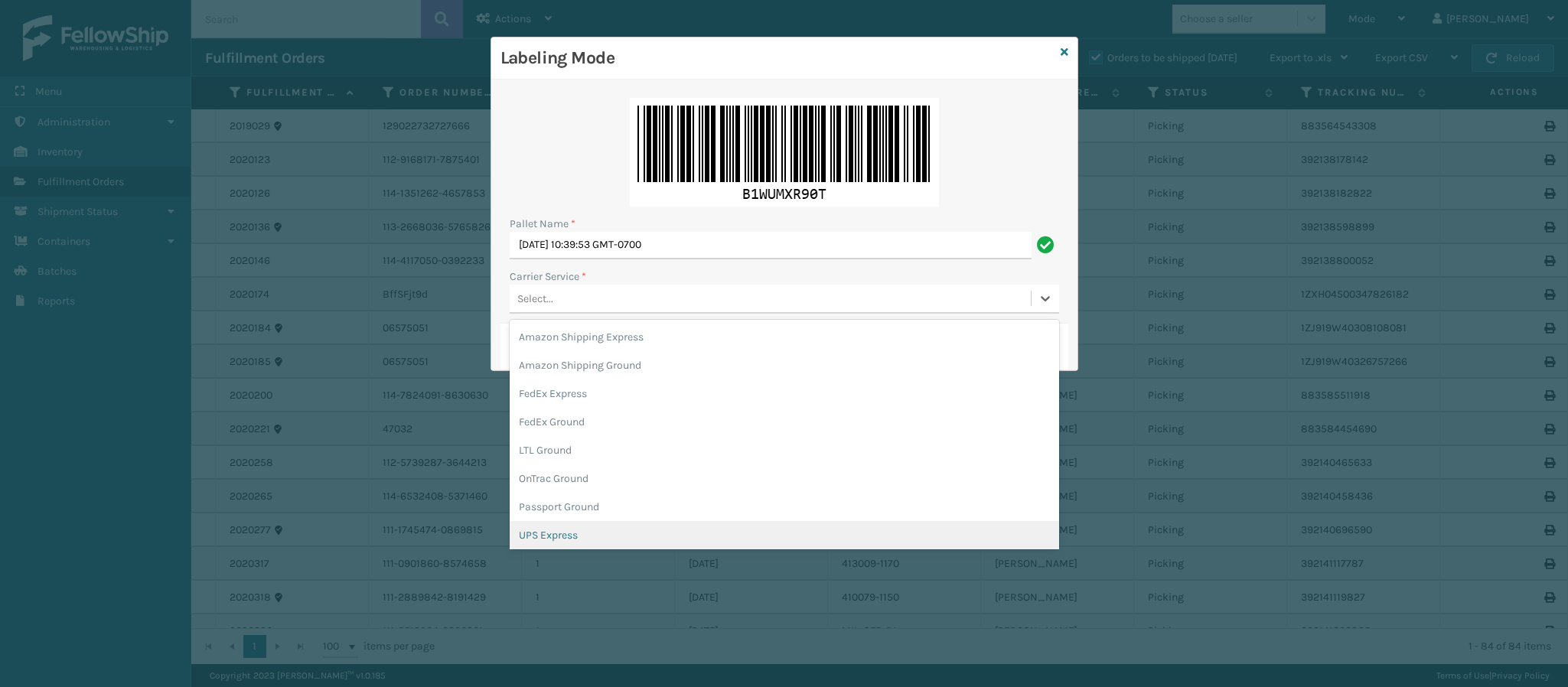
click at [788, 537] on div "UPS Express" at bounding box center [784, 535] width 549 height 28
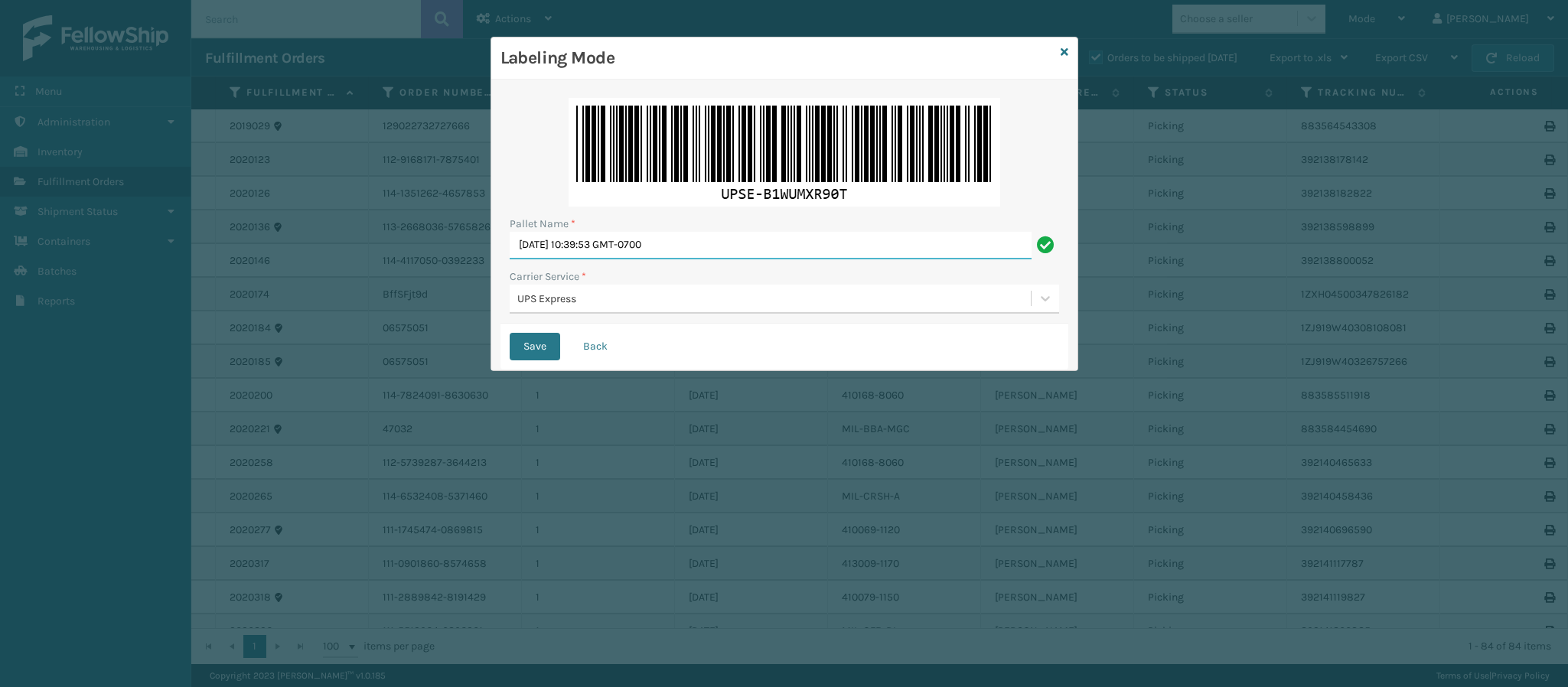
click at [774, 250] on input "[DATE] 10:39:53 GMT-0700" at bounding box center [770, 245] width 522 height 27
type input "F"
type input "UPST3755224"
click at [509, 333] on button "Save" at bounding box center [534, 346] width 51 height 27
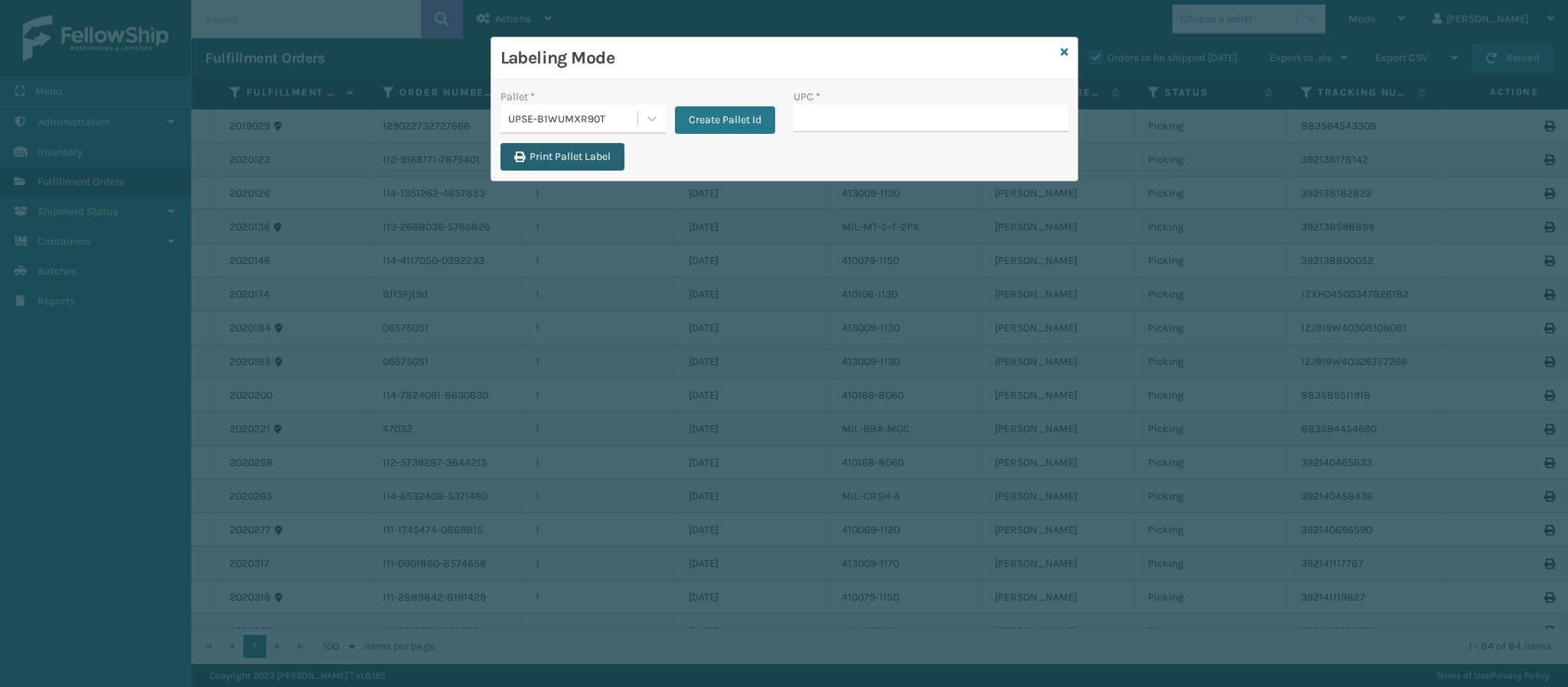
click at [569, 155] on button "Print Pallet Label" at bounding box center [562, 156] width 124 height 27
click at [541, 58] on h3 "Labeling Mode" at bounding box center [777, 58] width 554 height 23
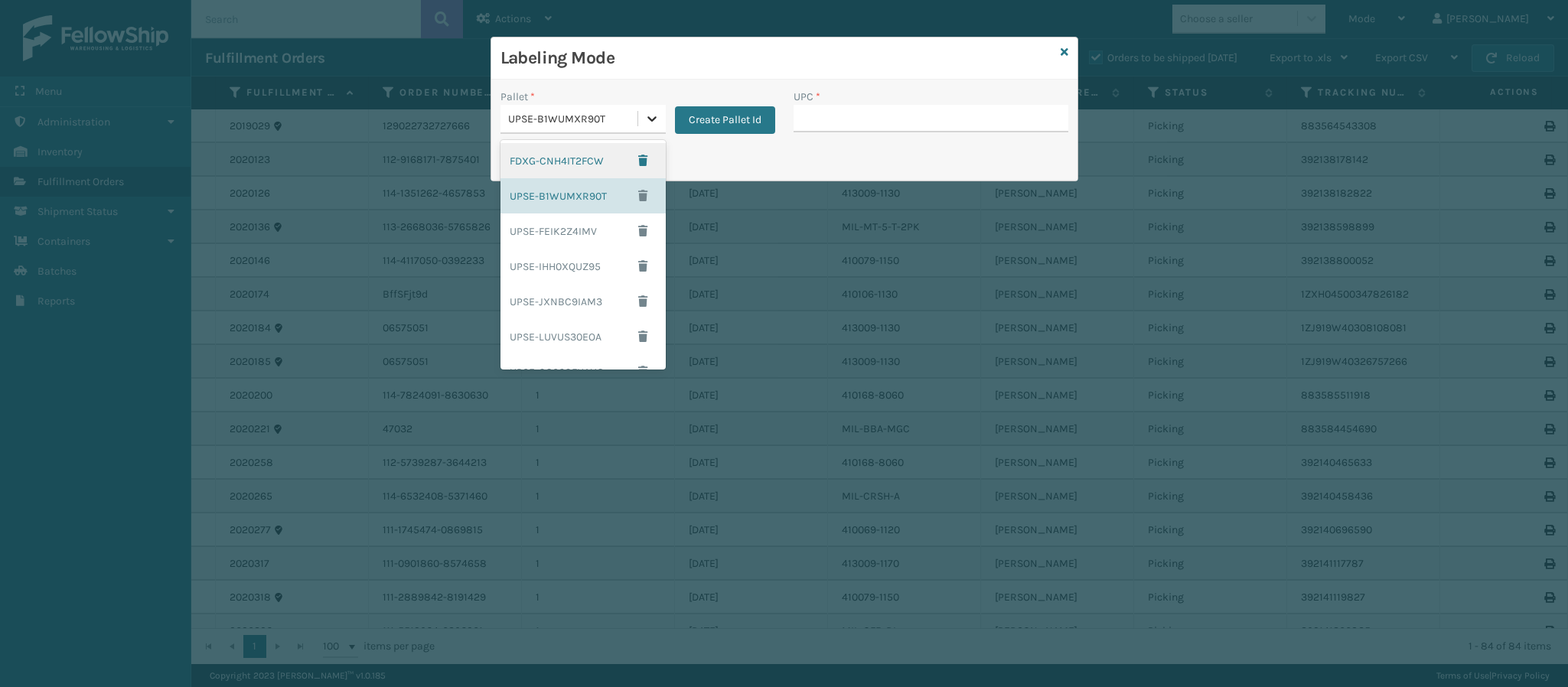
click at [638, 127] on div at bounding box center [652, 119] width 27 height 27
click at [578, 161] on div "FDXG-CNH4IT2FCW" at bounding box center [583, 160] width 165 height 35
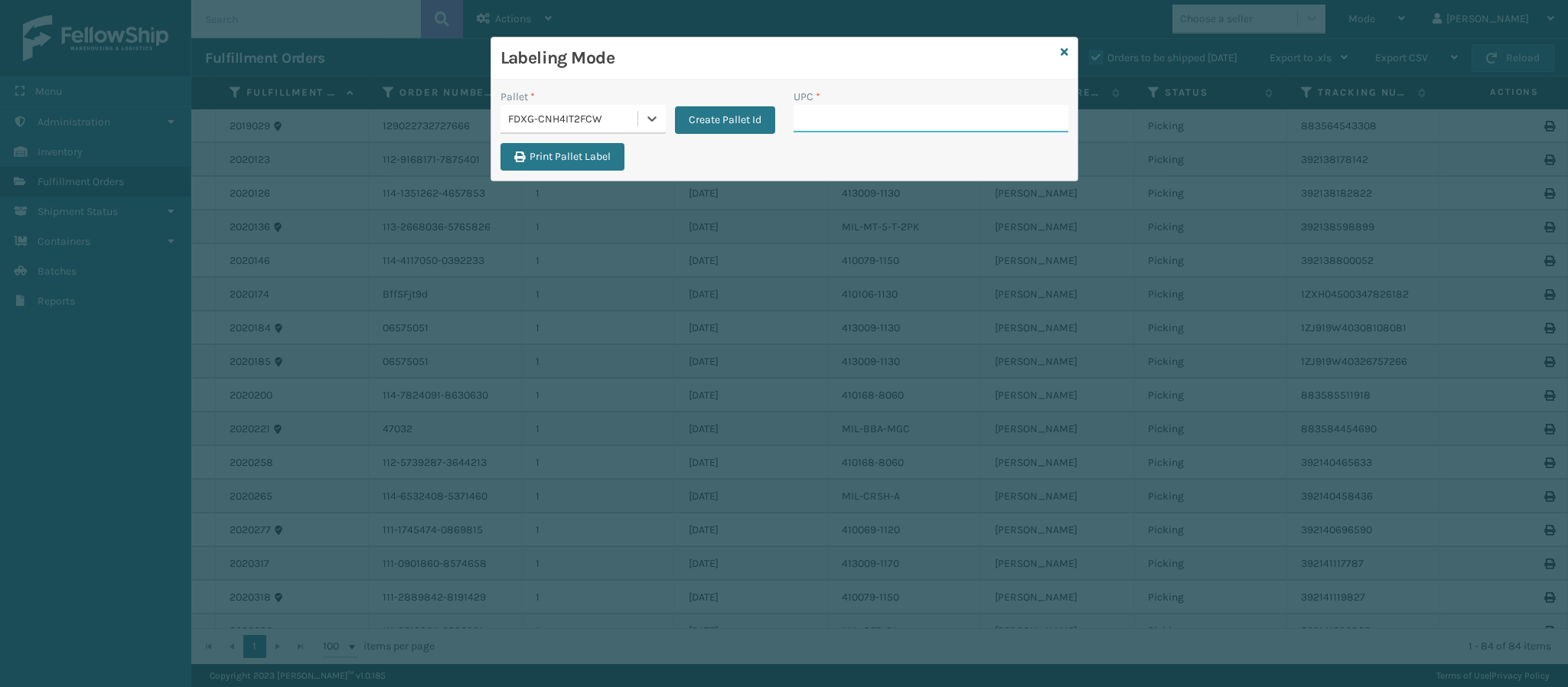
click at [884, 110] on input "UPC *" at bounding box center [930, 119] width 274 height 27
type input "840"
type input "840985118259"
type input "8409851182"
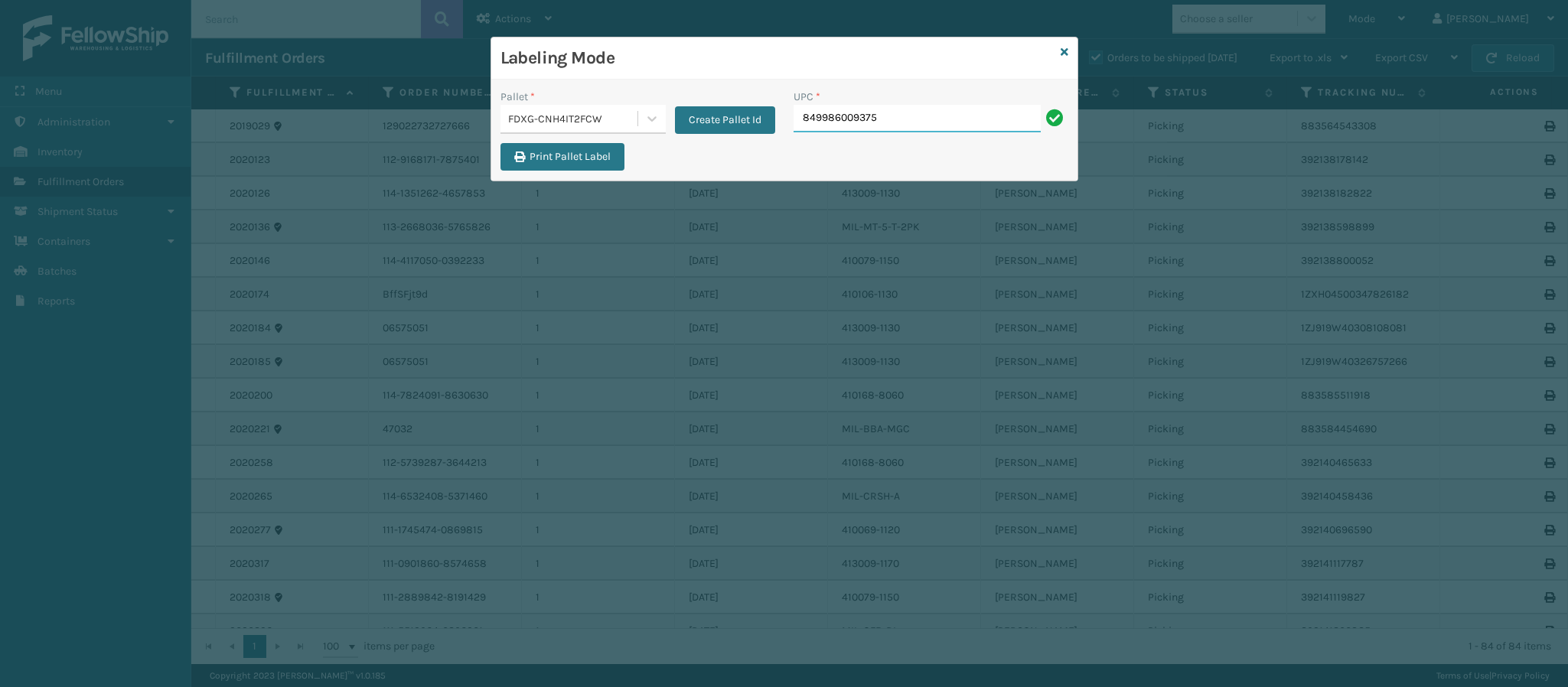
type input "849986009375"
type input "84998600933"
type input "840985115838"
type input "840985112622"
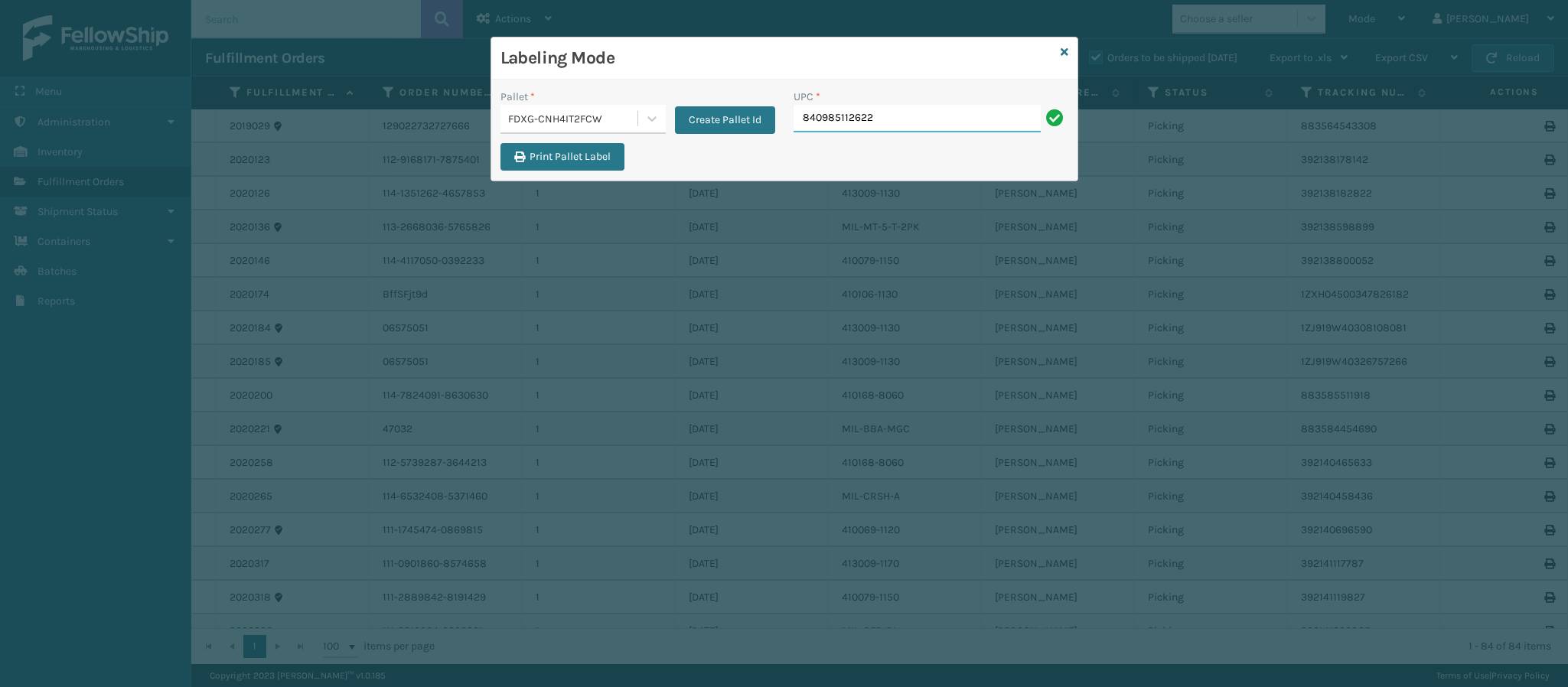
type input "840985112622"
type input "8409851256"
type input "840985126742"
type input "840985122546"
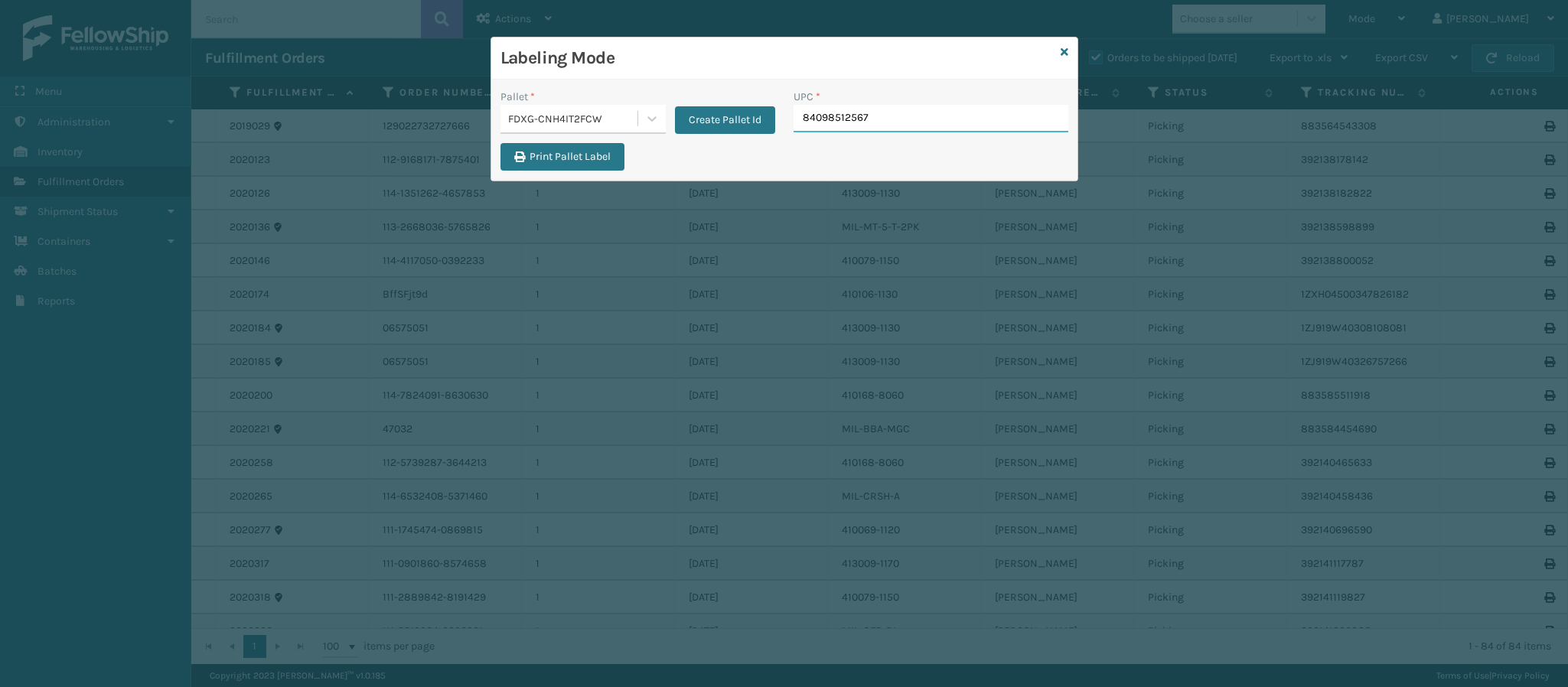
type input "840985125677"
type input "840985121280"
type input "8409851245"
type input "8409851213"
type input "8499860339"
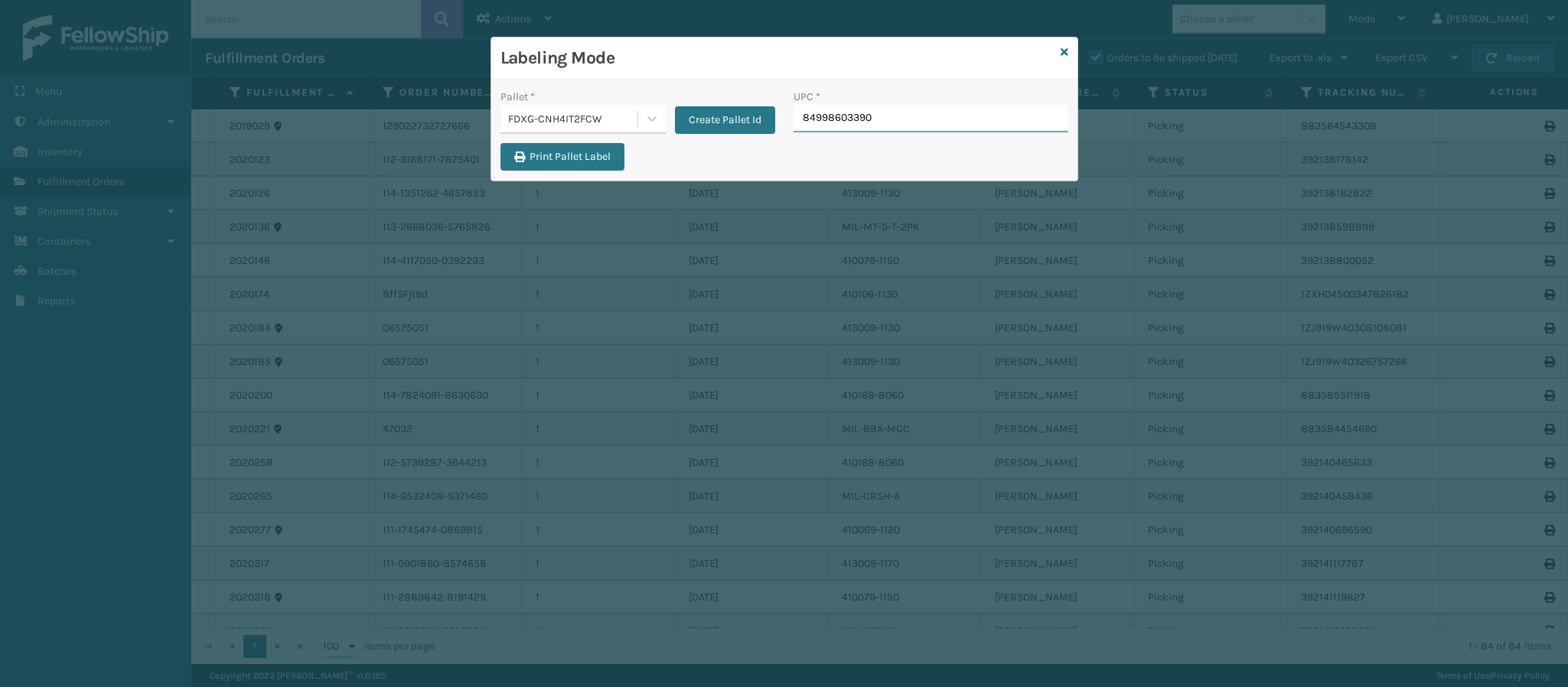
type input "849986033905"
type input "8499860339"
type input "849986033905"
type input "8499860339"
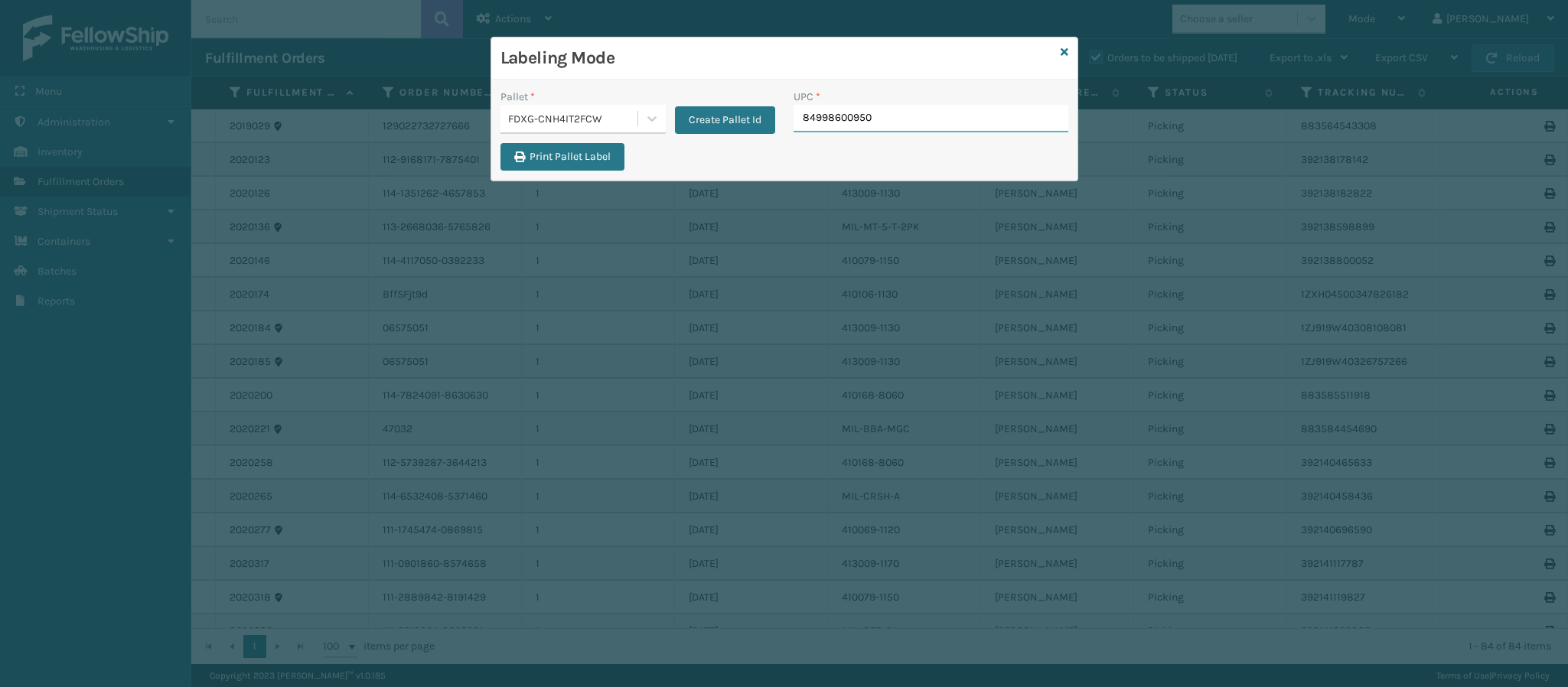
type input "849986009504"
type input "849986009368"
type input "8499860095"
type input "84998600"
type input "84998601400"
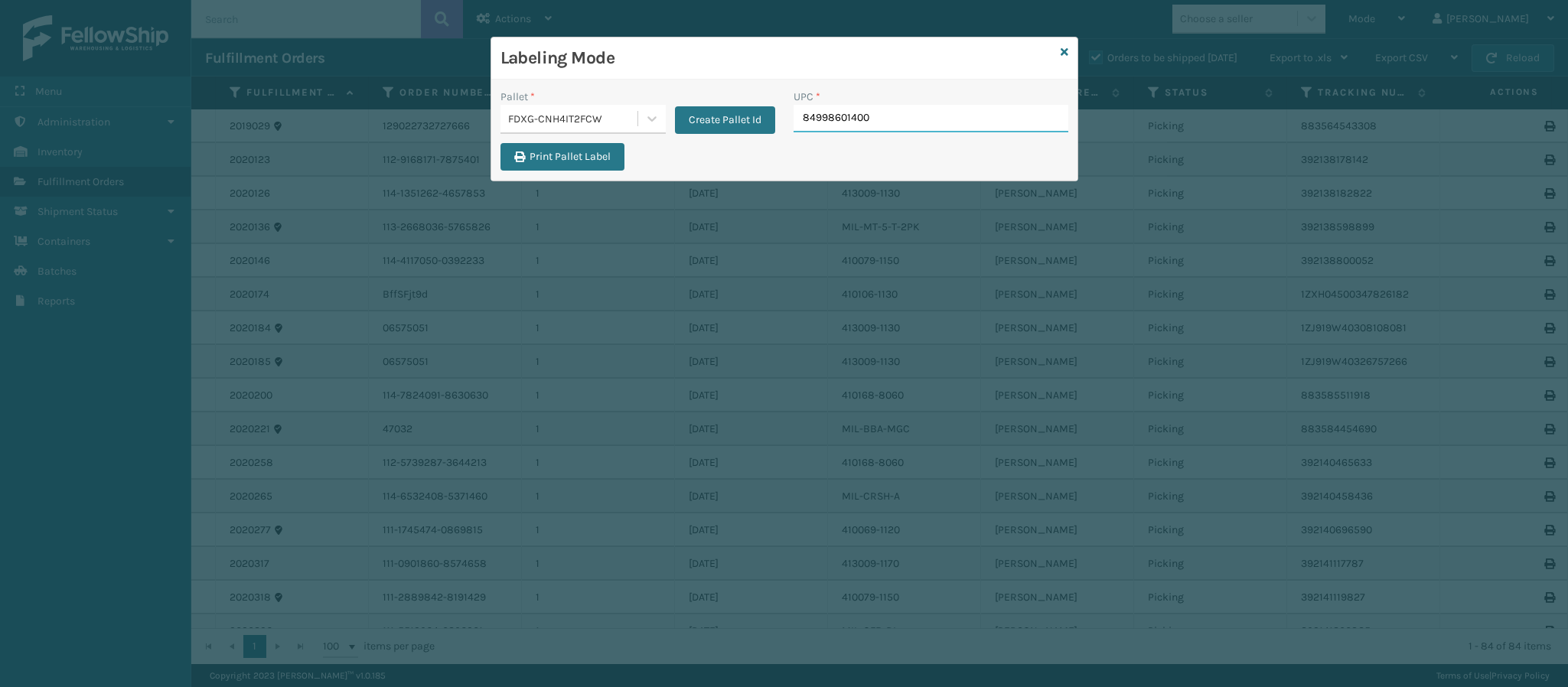
type input "849986014003"
type input "8409851179"
type input "8409851158"
type input "849986009498"
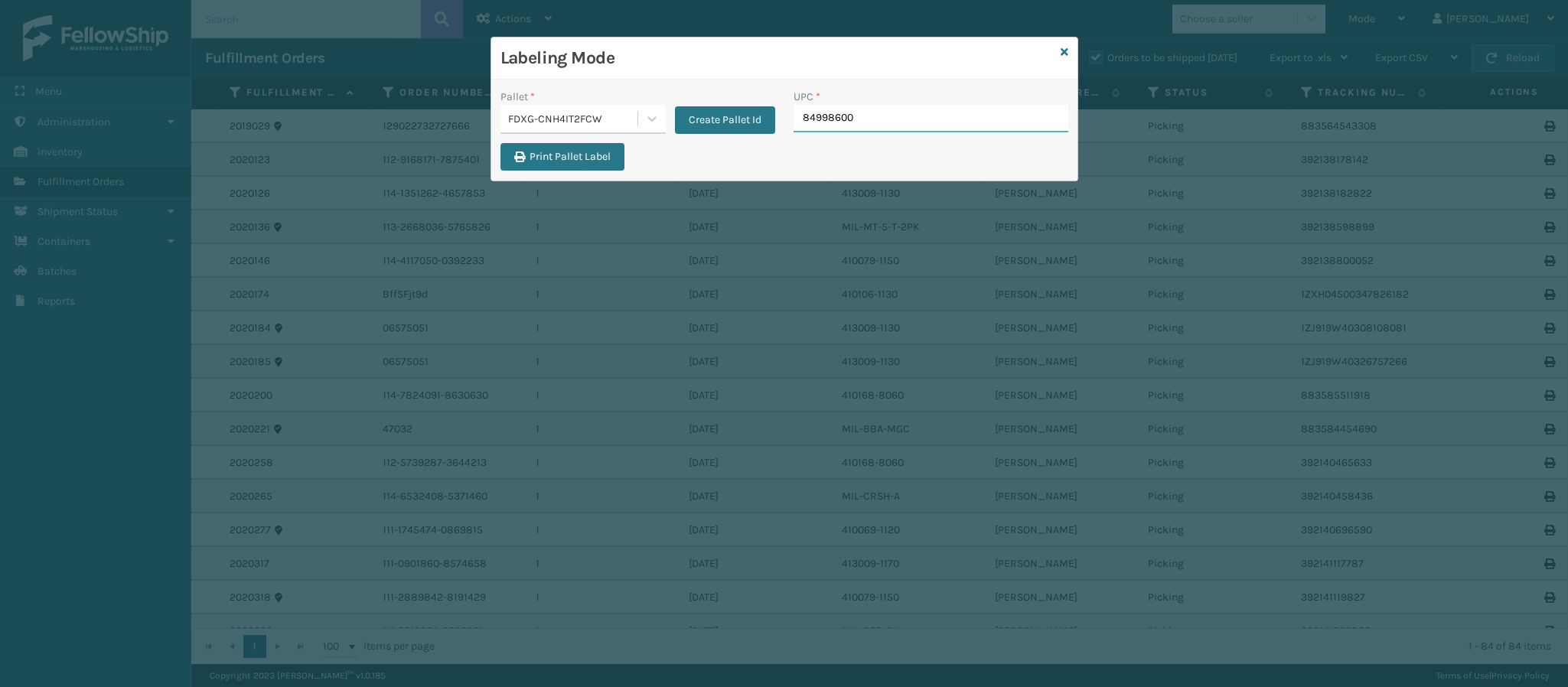
type input "849986009"
type input "849986009498"
type input "8499860"
type input "849986009498"
type input "849986"
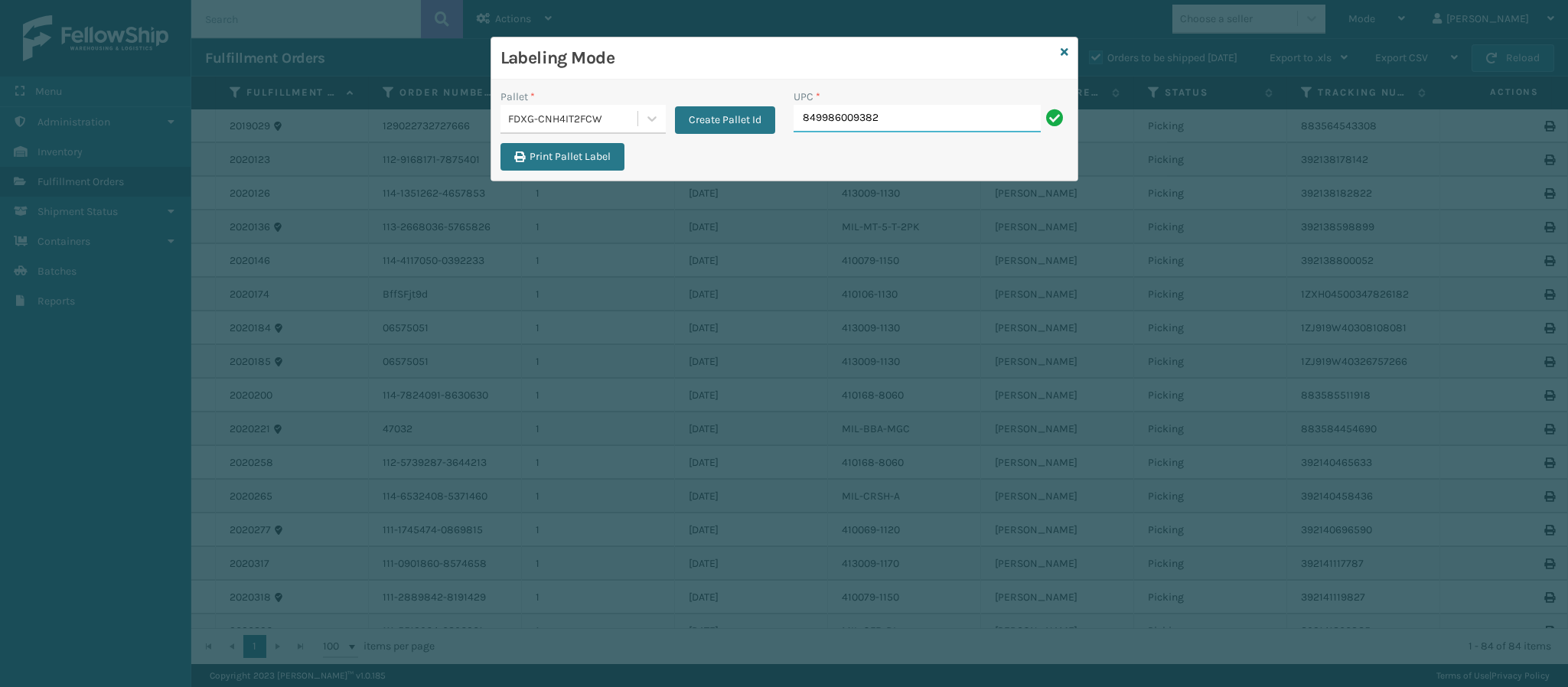
type input "849986009382"
type input "849986009399"
type input "84998603389"
type input "849986033899"
type input "84998603389"
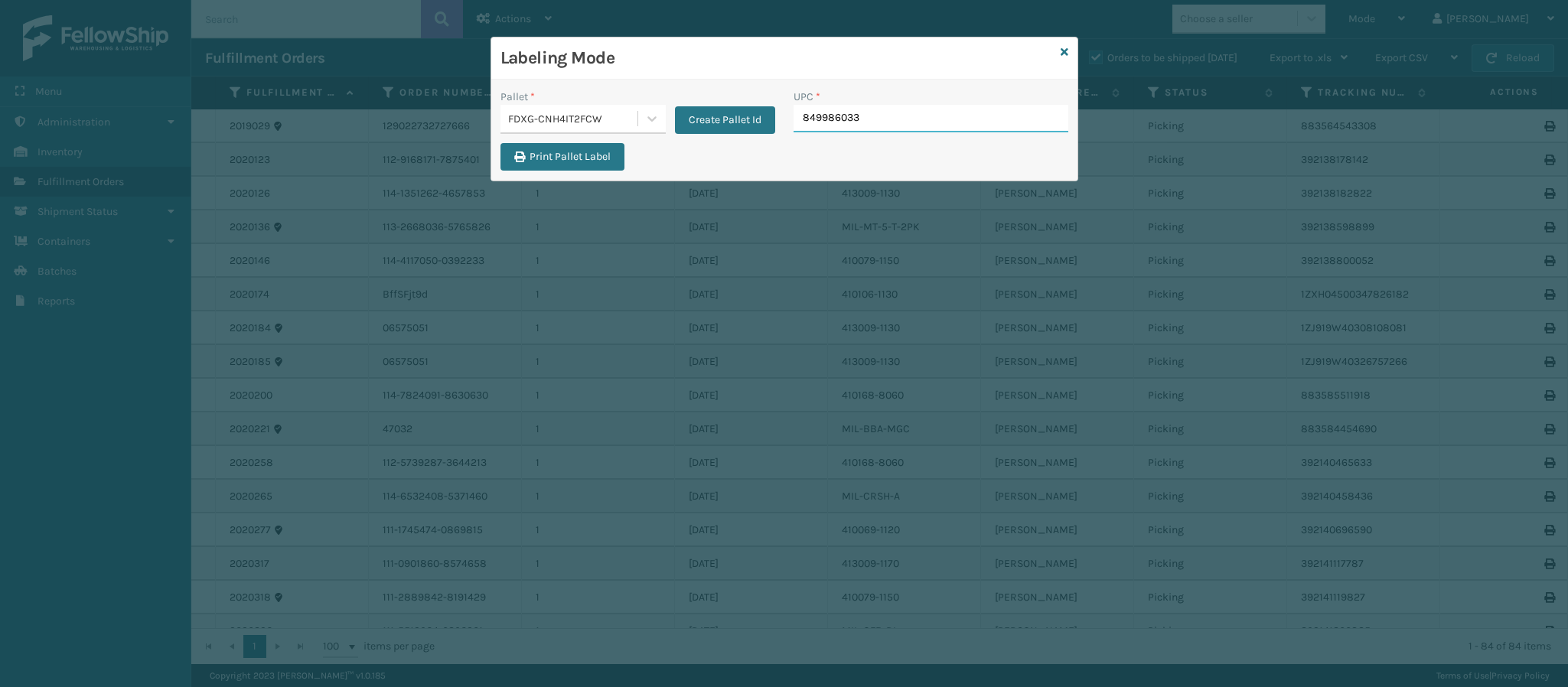
type input "8499860338"
type input "849986033899"
type input "84998603389"
type input "84998601270"
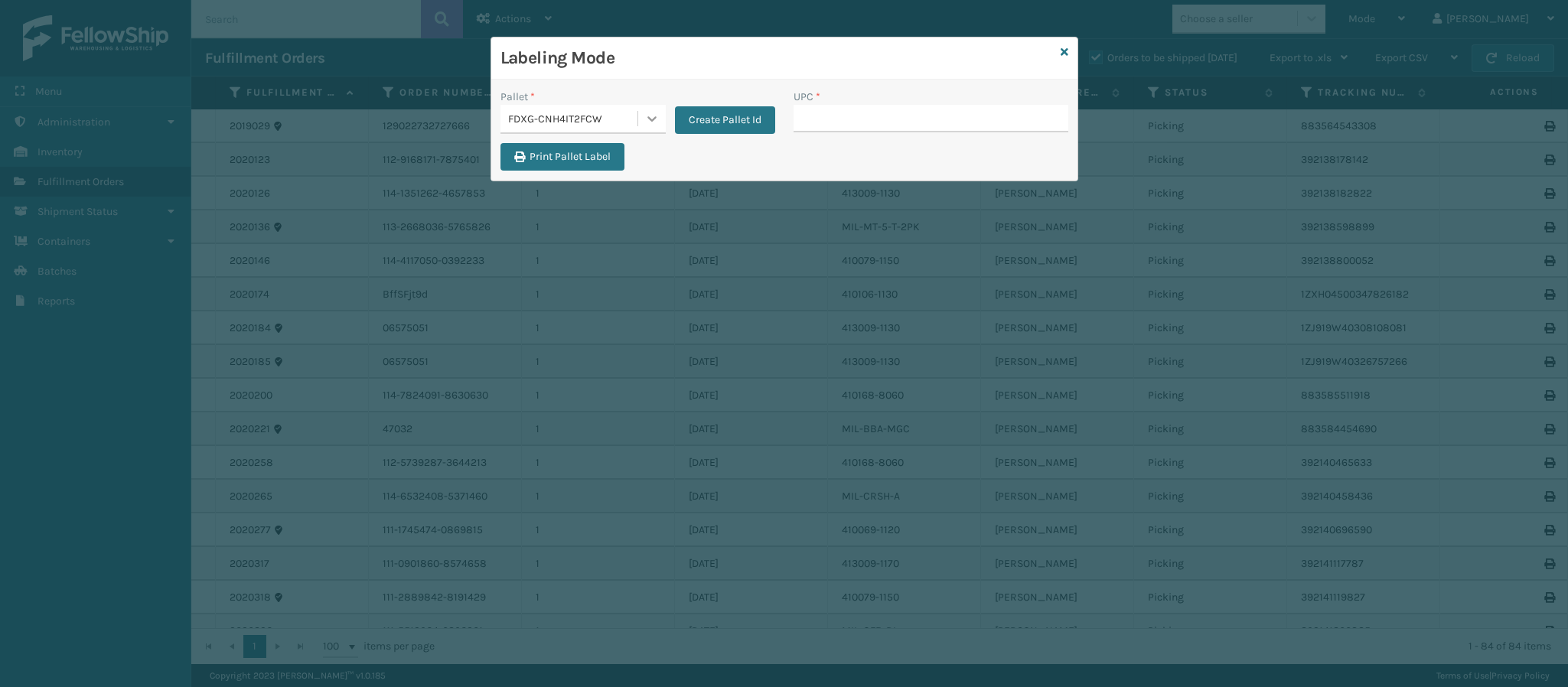
click at [637, 122] on div "FDXG-CNH4IT2FCW" at bounding box center [583, 119] width 165 height 29
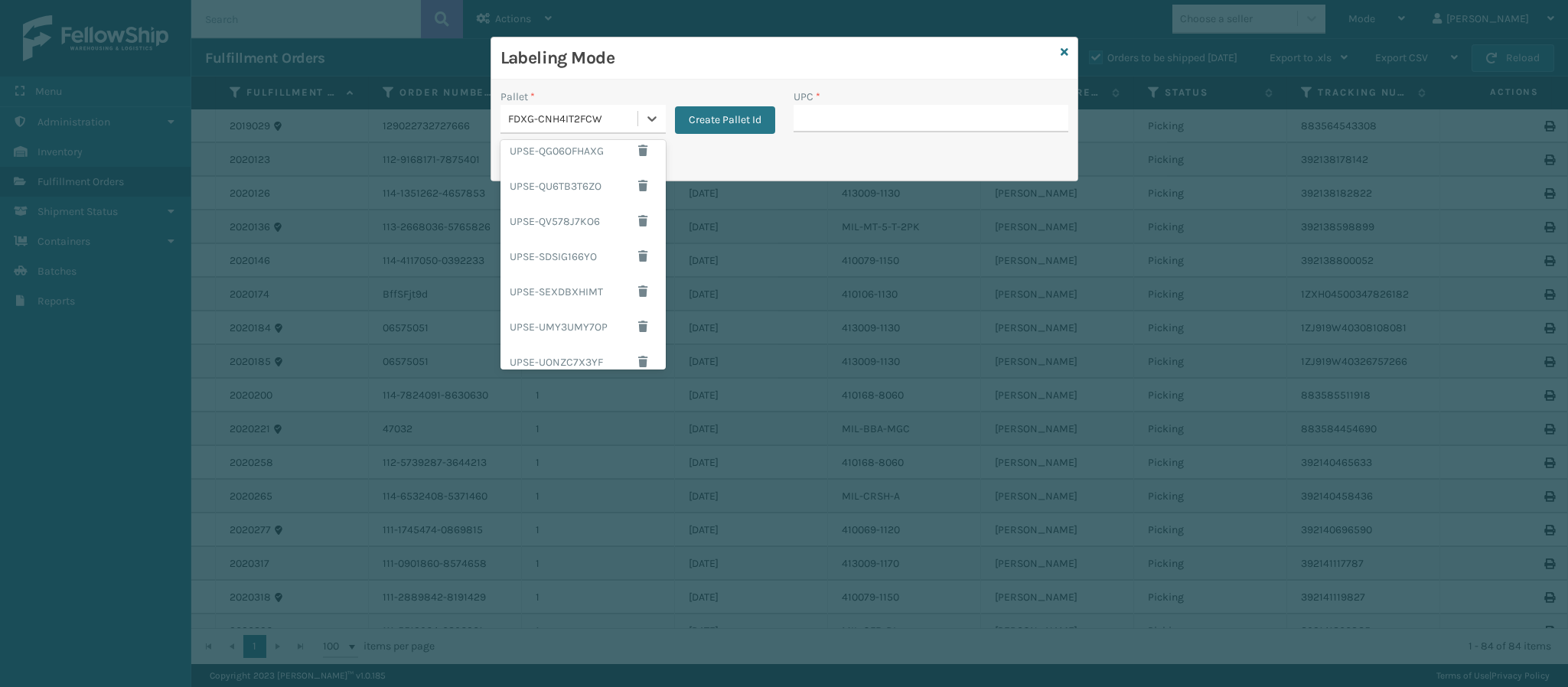
scroll to position [297, 0]
click at [541, 322] on div "UPSG-B8RIXIPX6P" at bounding box center [583, 314] width 165 height 35
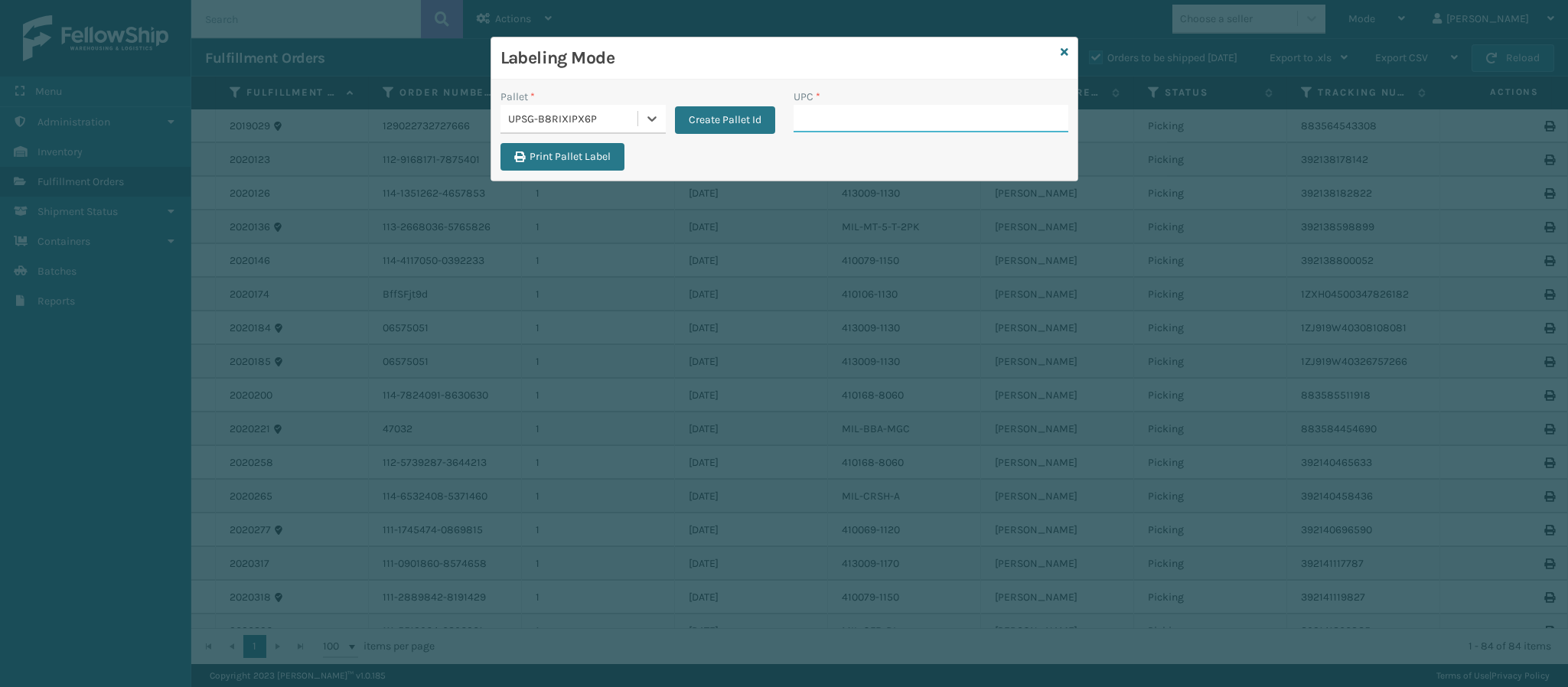
click at [866, 123] on input "UPC *" at bounding box center [930, 119] width 274 height 27
type input "8409851249"
type input "840985124939"
type input "840985118"
type input "8499860"
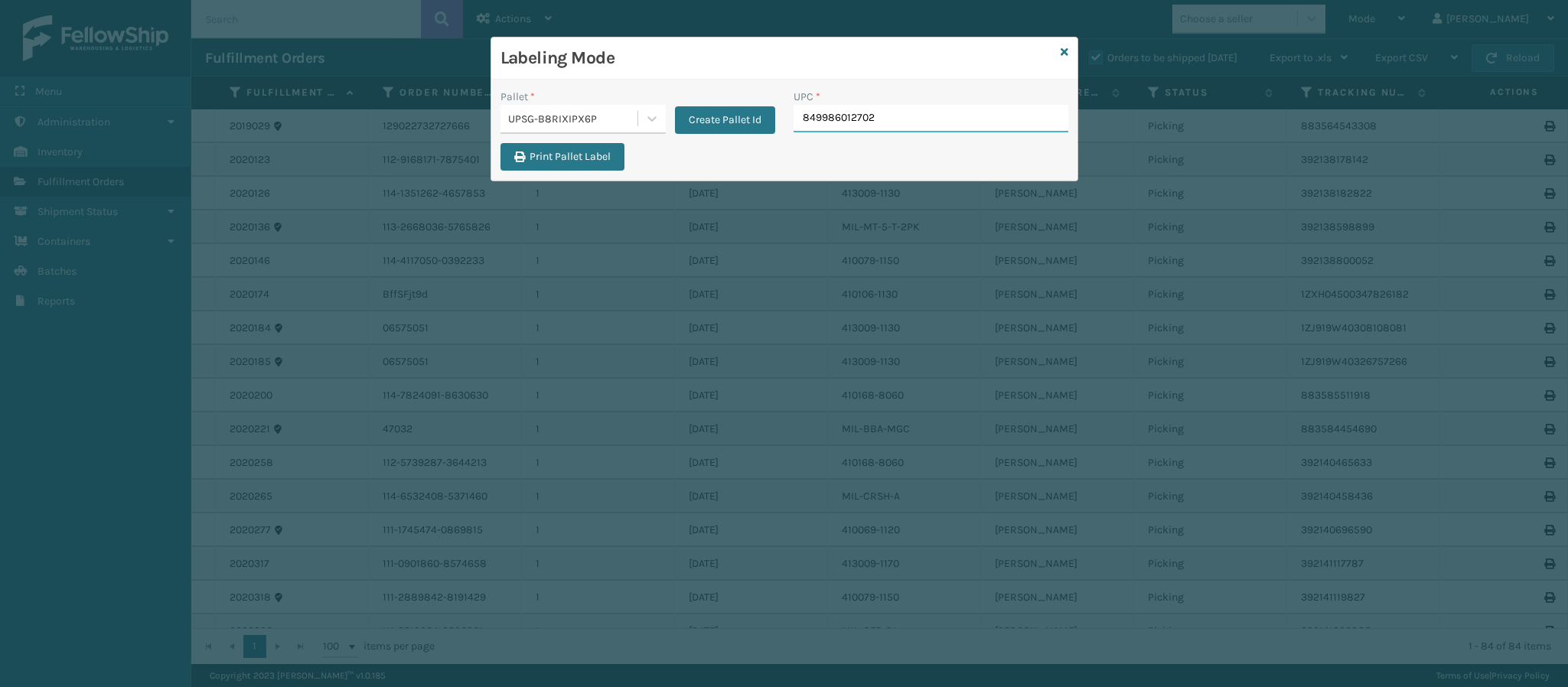
type input "849986012702"
